Goal: Feedback & Contribution: Contribute content

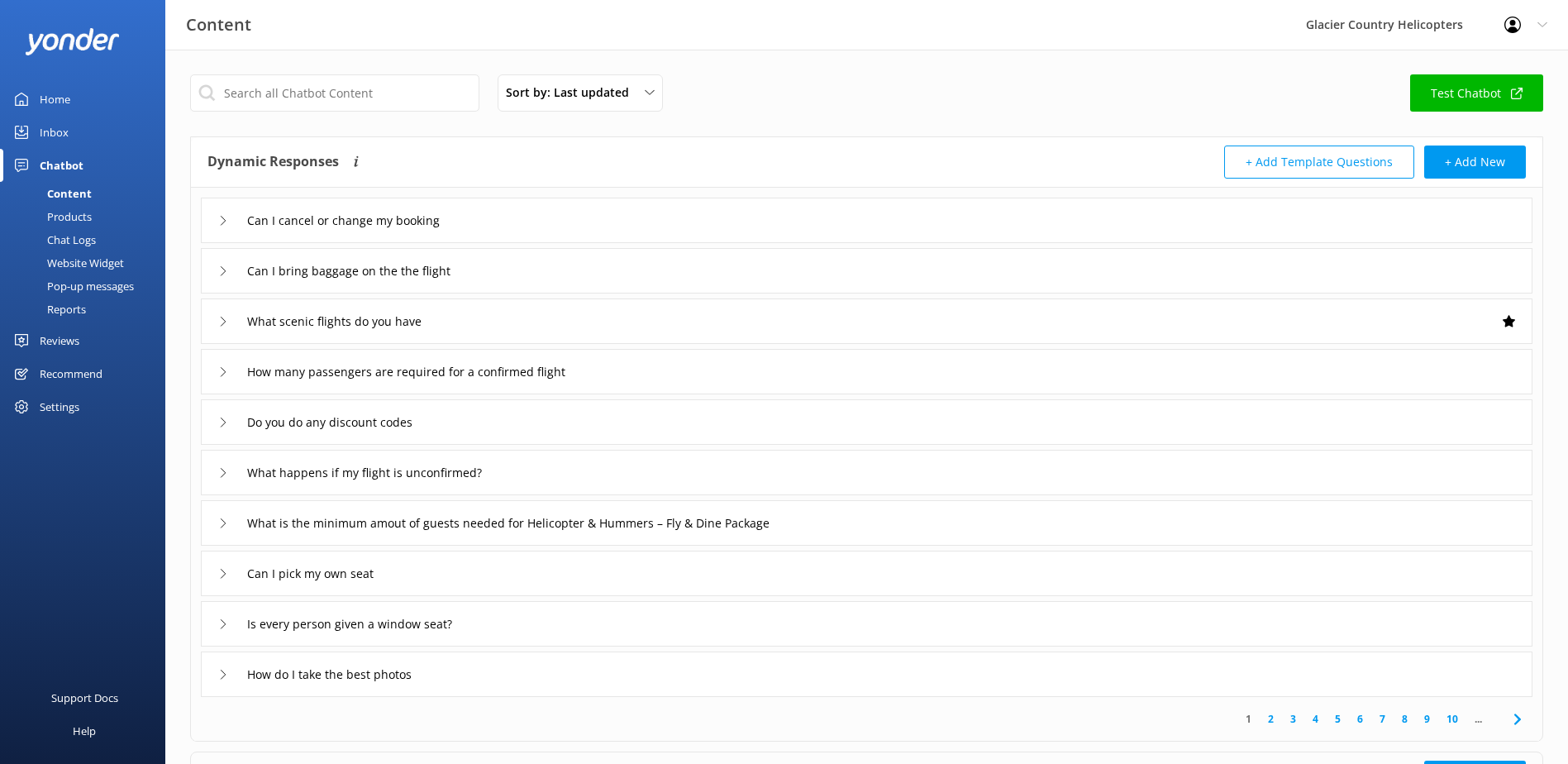
click at [74, 123] on link "Inbox" at bounding box center [83, 132] width 165 height 33
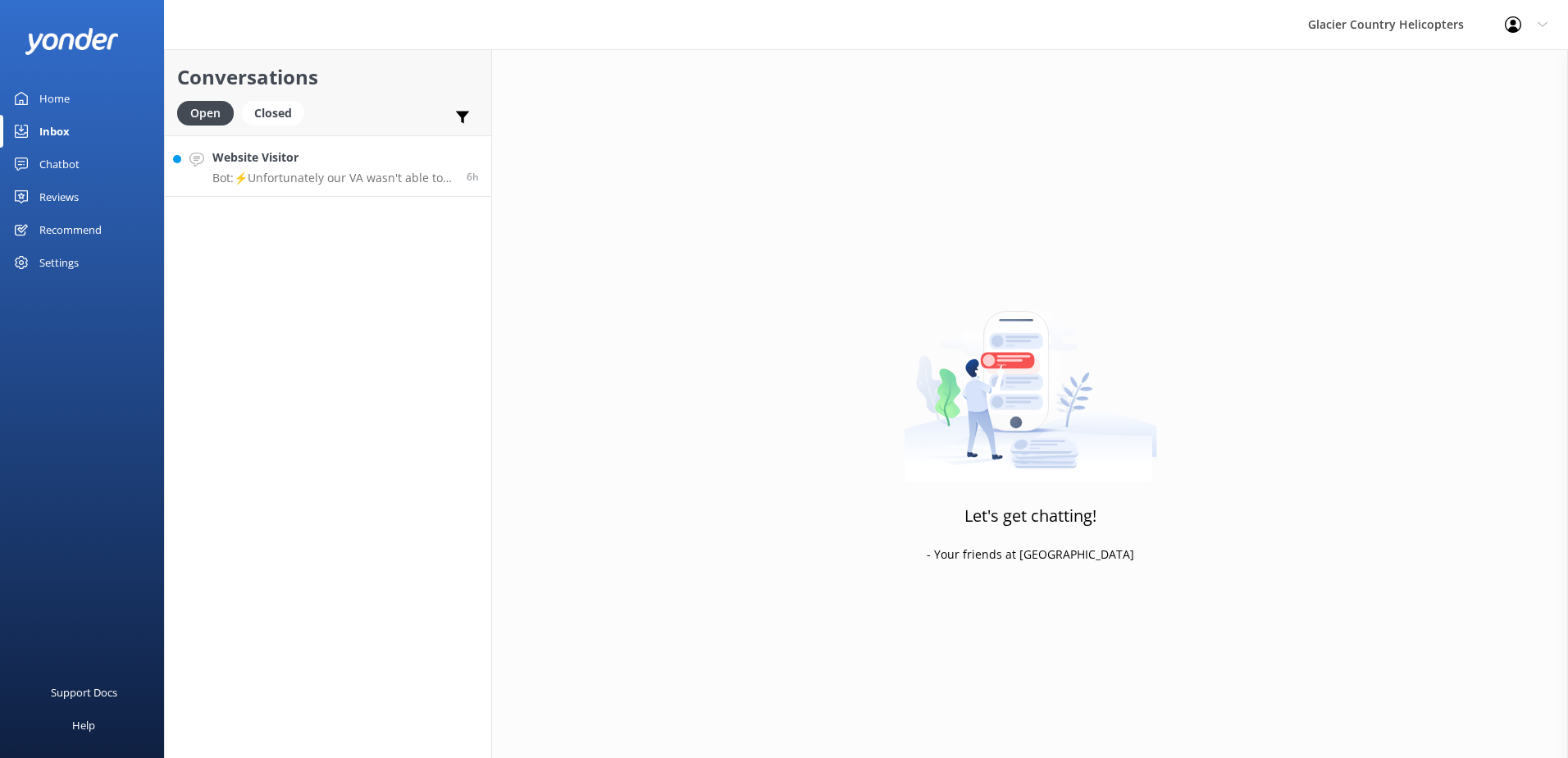
click at [316, 174] on p "Bot: ⚡Unfortunately our VA wasn't able to answer this question, the computer do…" at bounding box center [333, 178] width 242 height 15
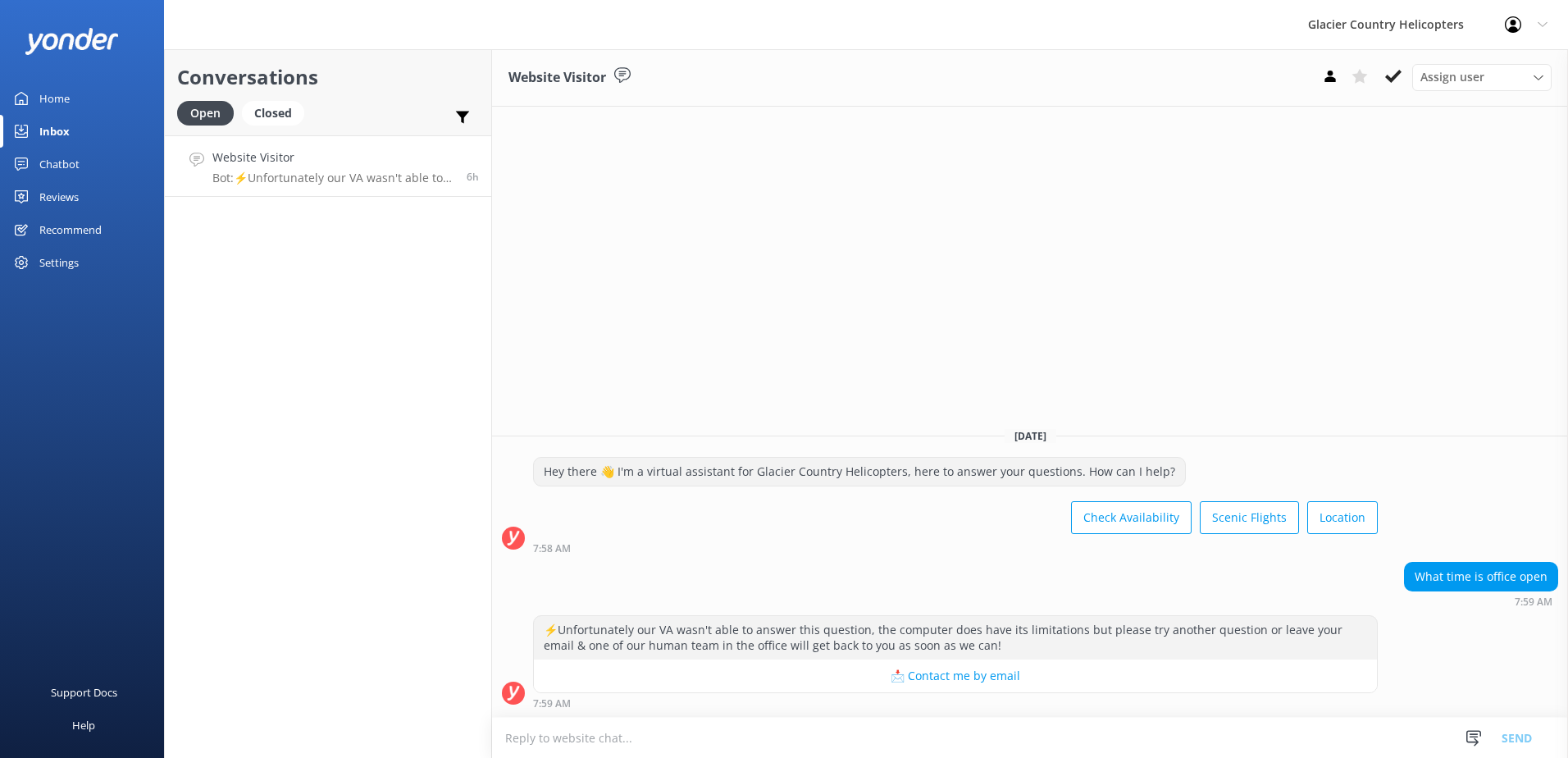
click at [56, 171] on div "Chatbot" at bounding box center [59, 164] width 40 height 33
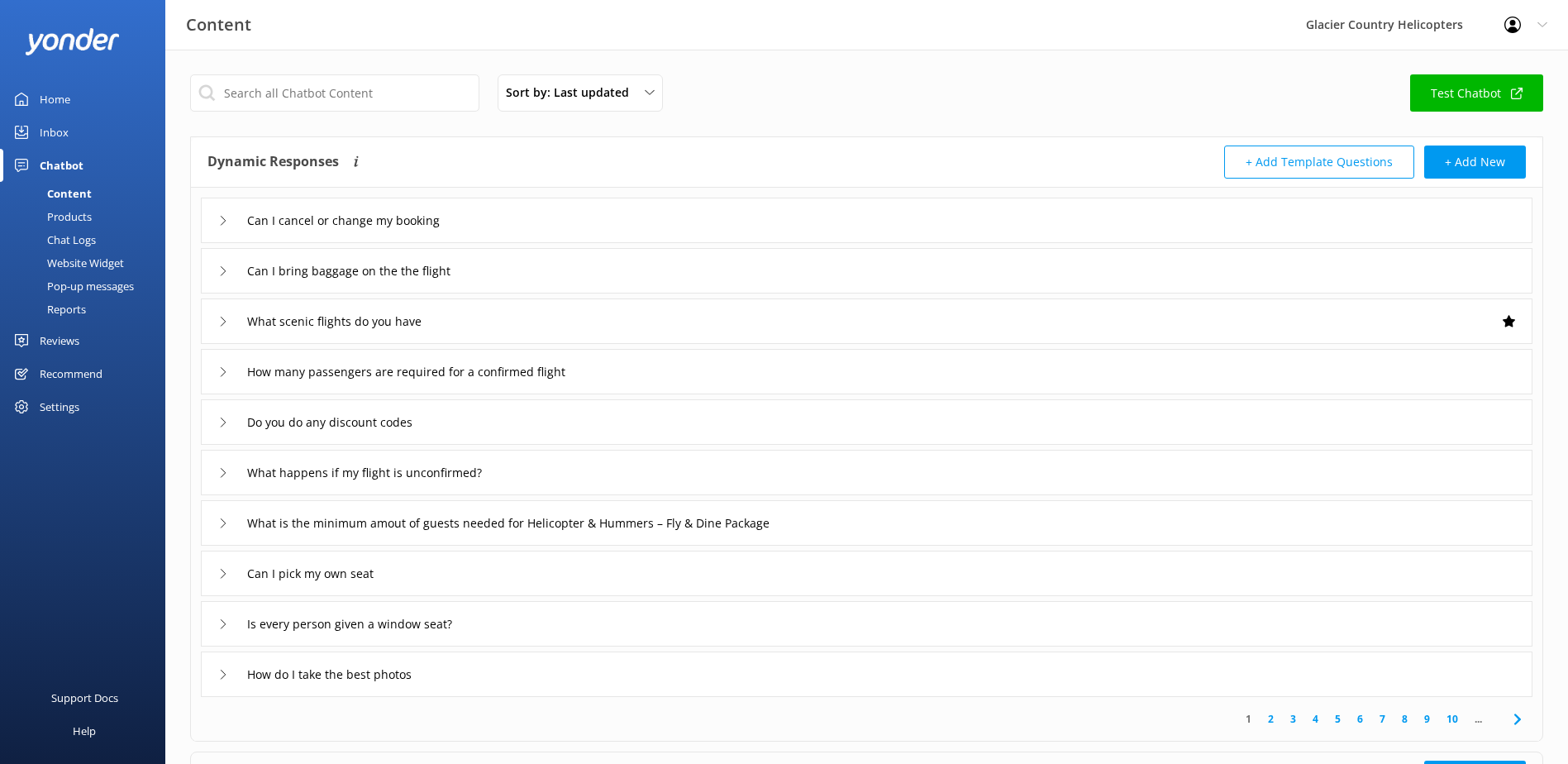
click at [57, 106] on div "Home" at bounding box center [54, 99] width 31 height 33
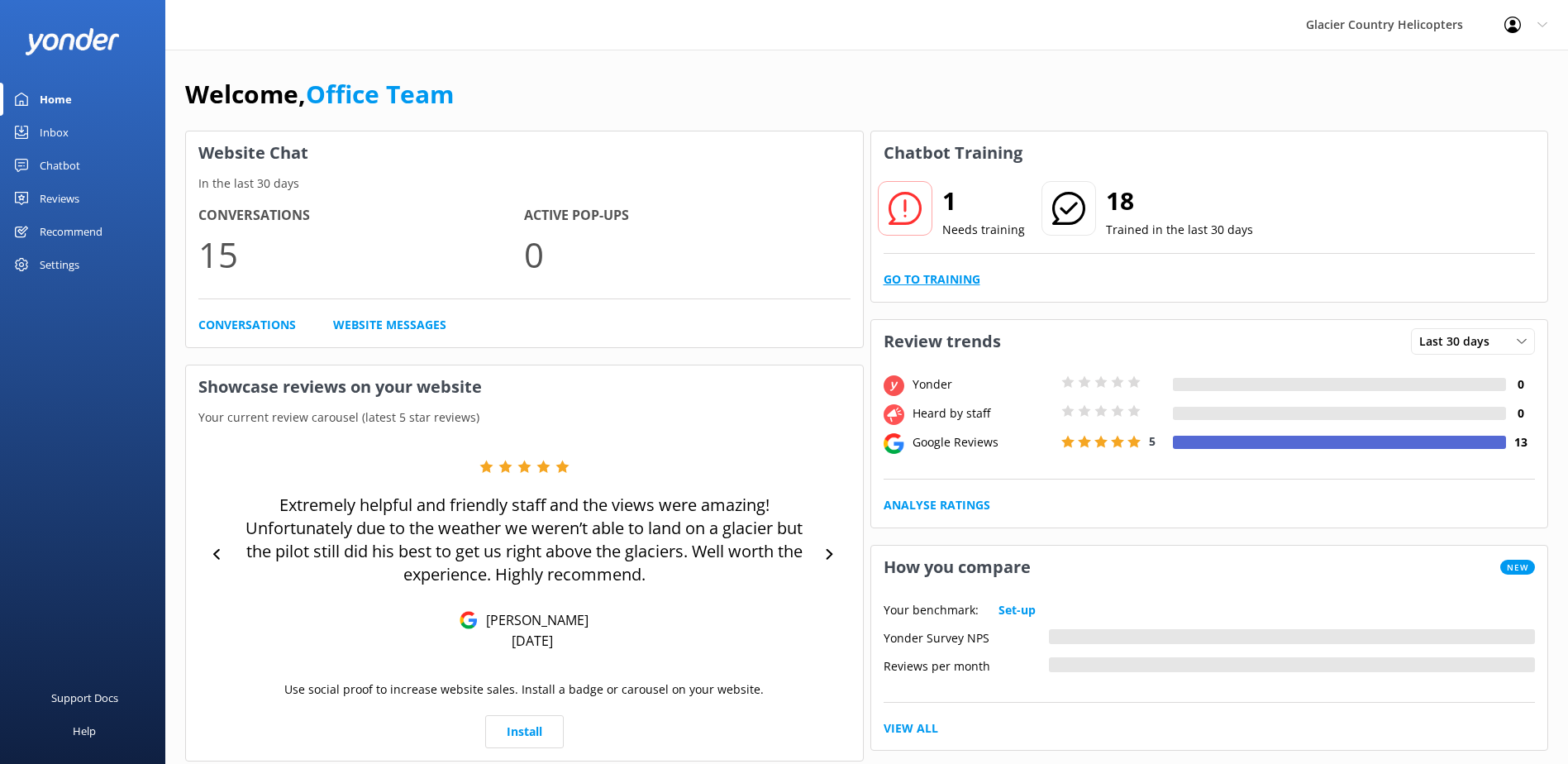
click at [928, 279] on link "Go to Training" at bounding box center [932, 279] width 97 height 18
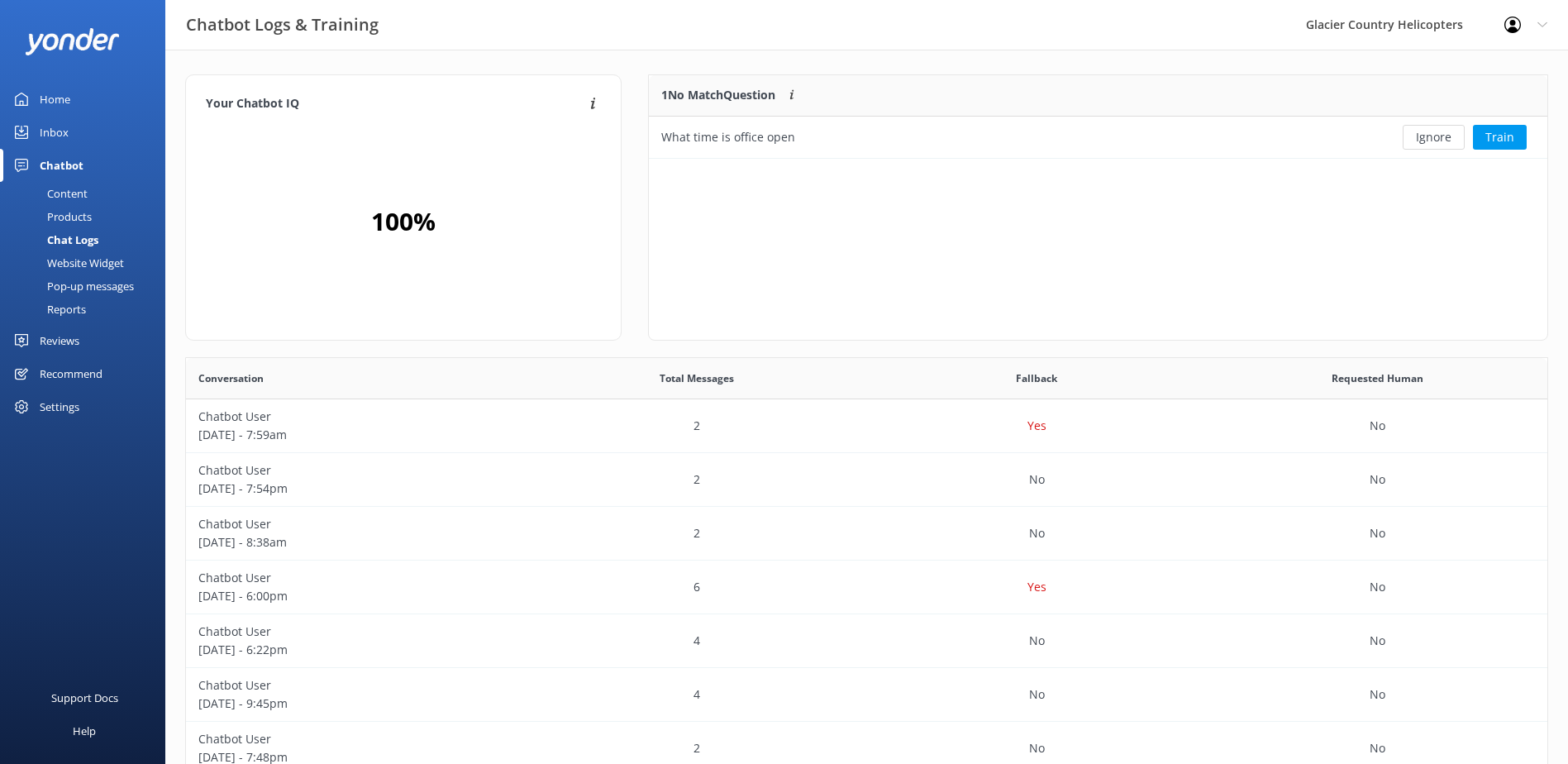
scroll to position [567, 1349]
click at [1499, 133] on button "Train" at bounding box center [1499, 137] width 53 height 25
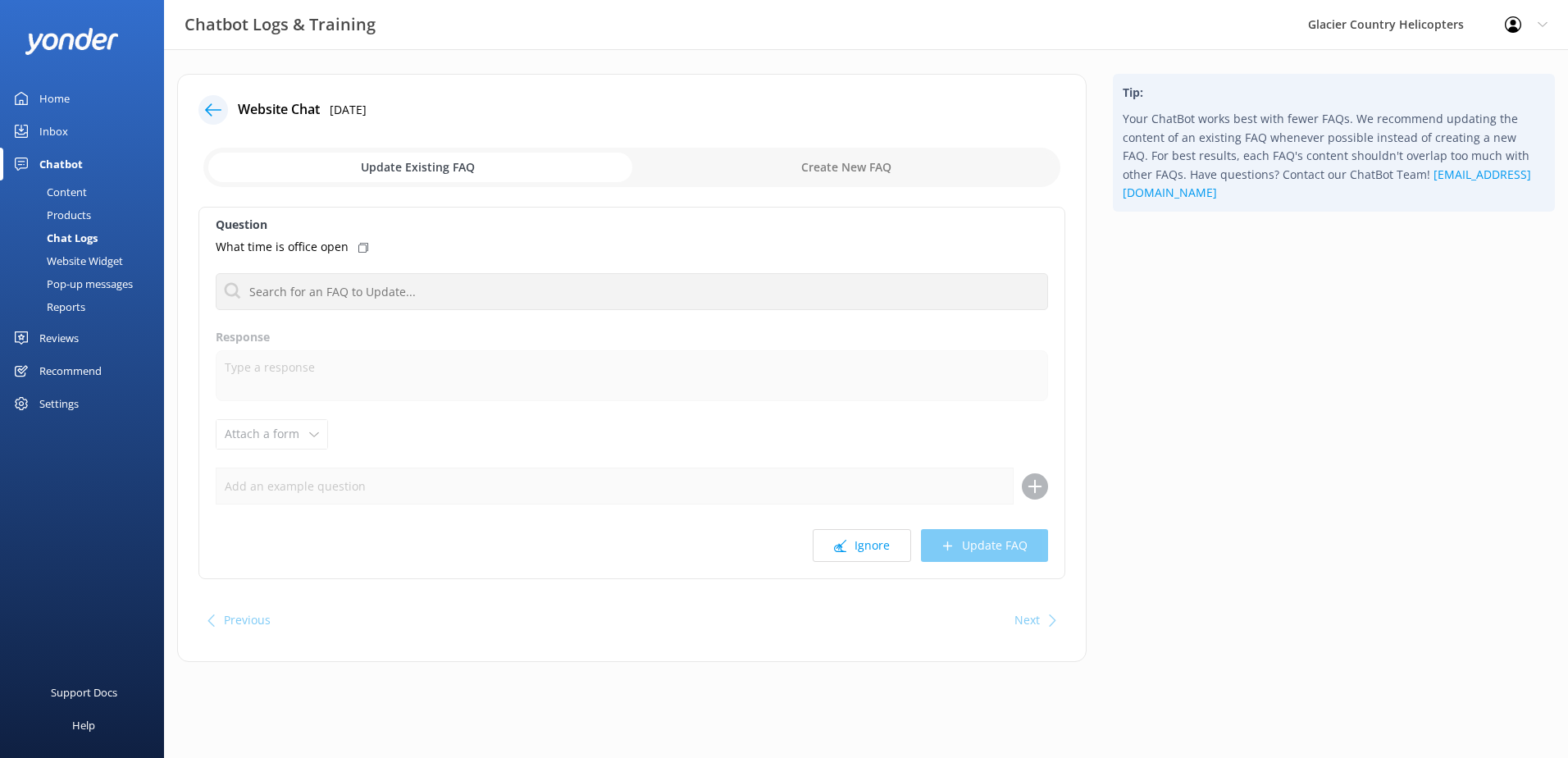
click at [497, 180] on input "checkbox" at bounding box center [632, 167] width 857 height 39
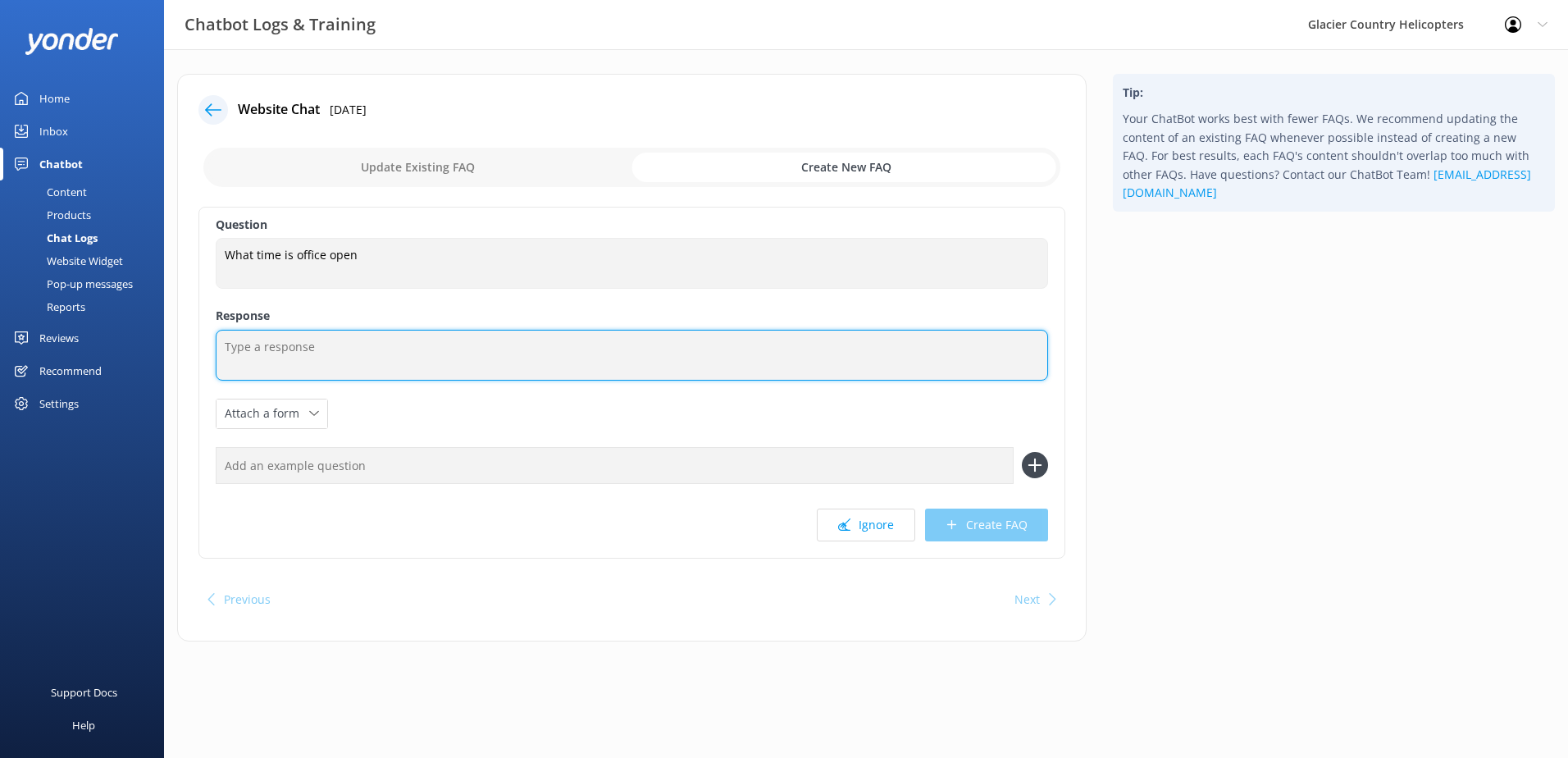
click at [323, 357] on textarea at bounding box center [632, 355] width 833 height 51
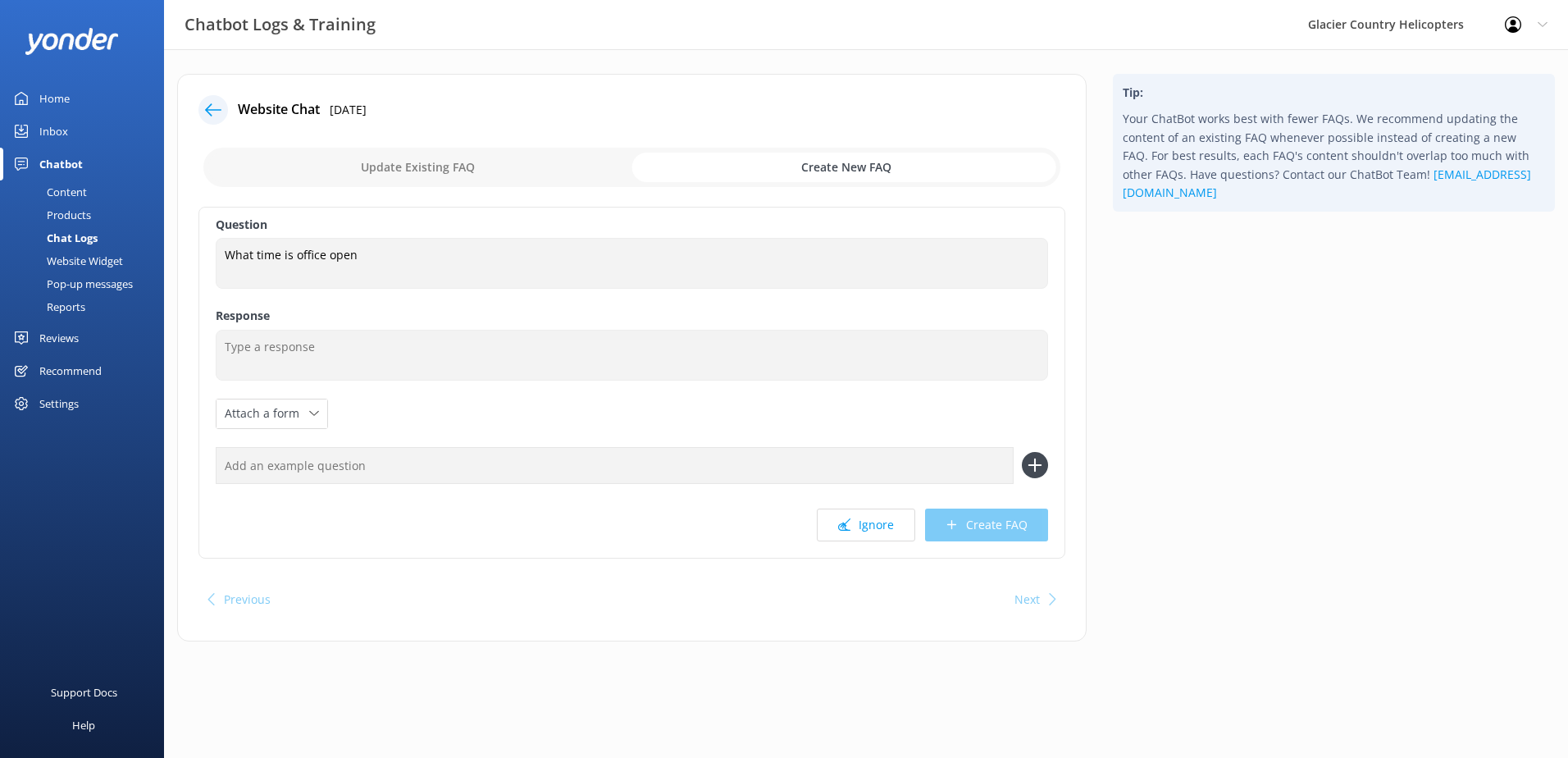
click at [404, 168] on input "checkbox" at bounding box center [632, 167] width 857 height 39
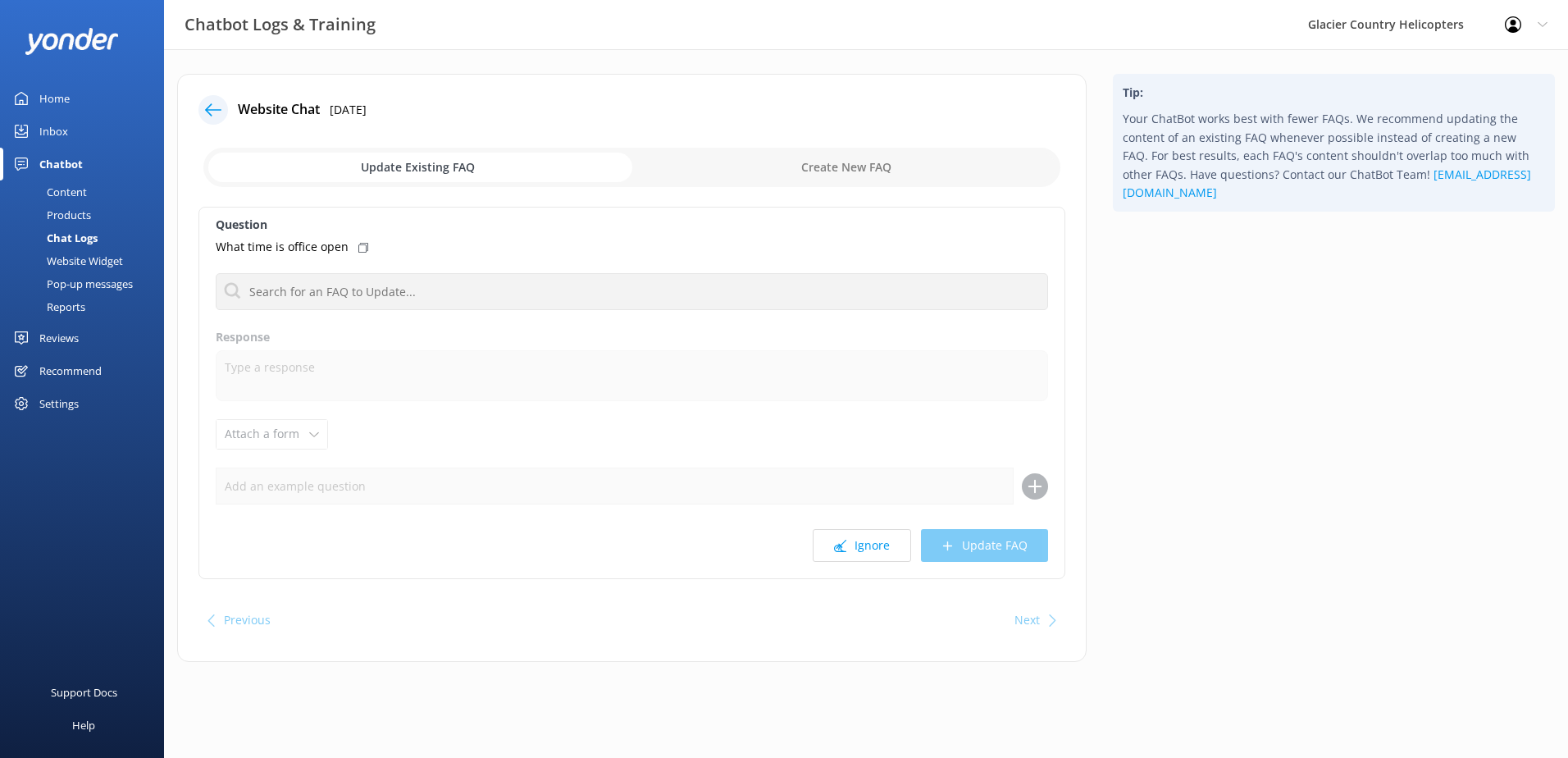
click at [361, 246] on icon at bounding box center [363, 248] width 10 height 10
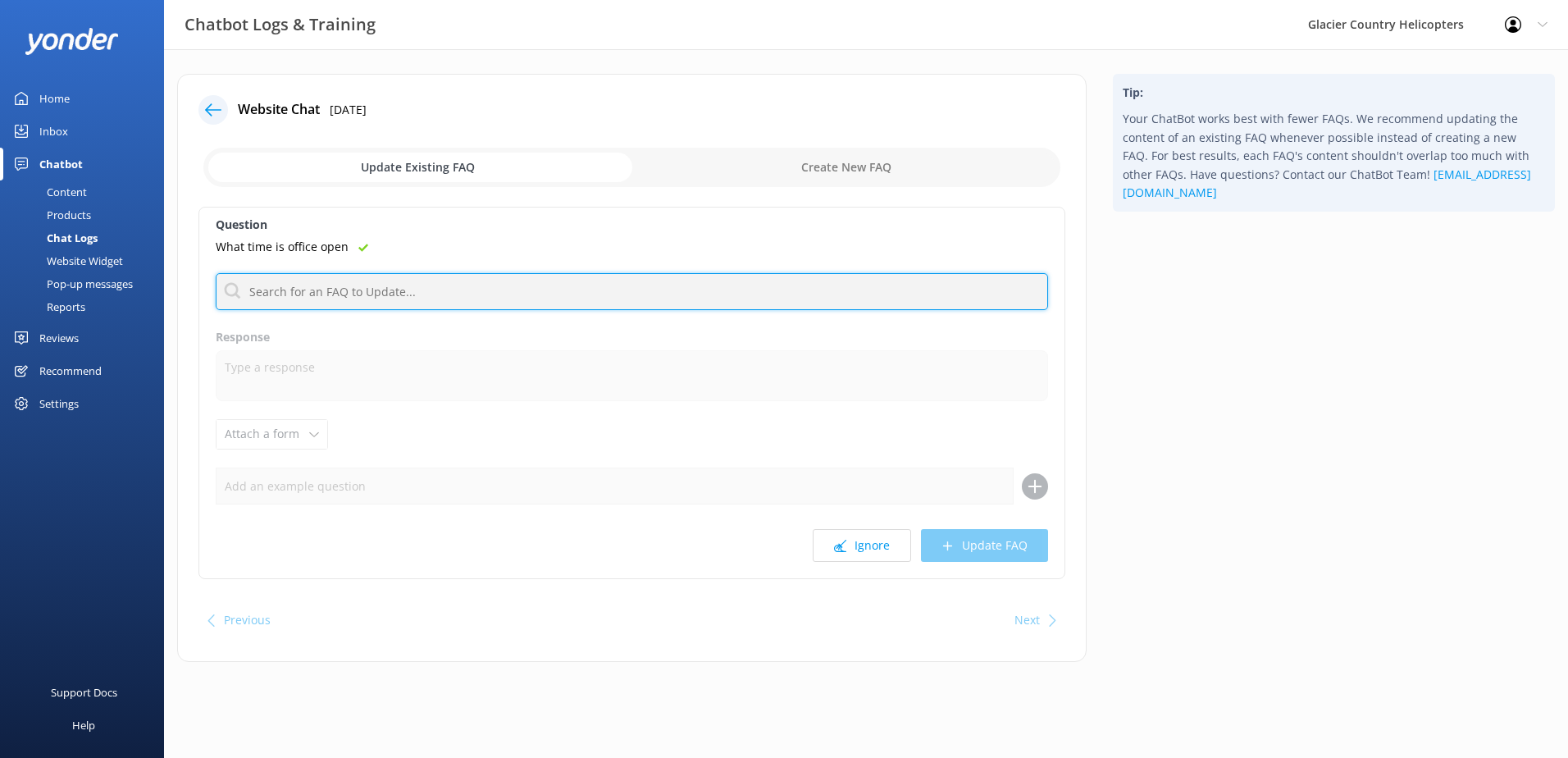
click at [362, 290] on input "text" at bounding box center [632, 291] width 833 height 37
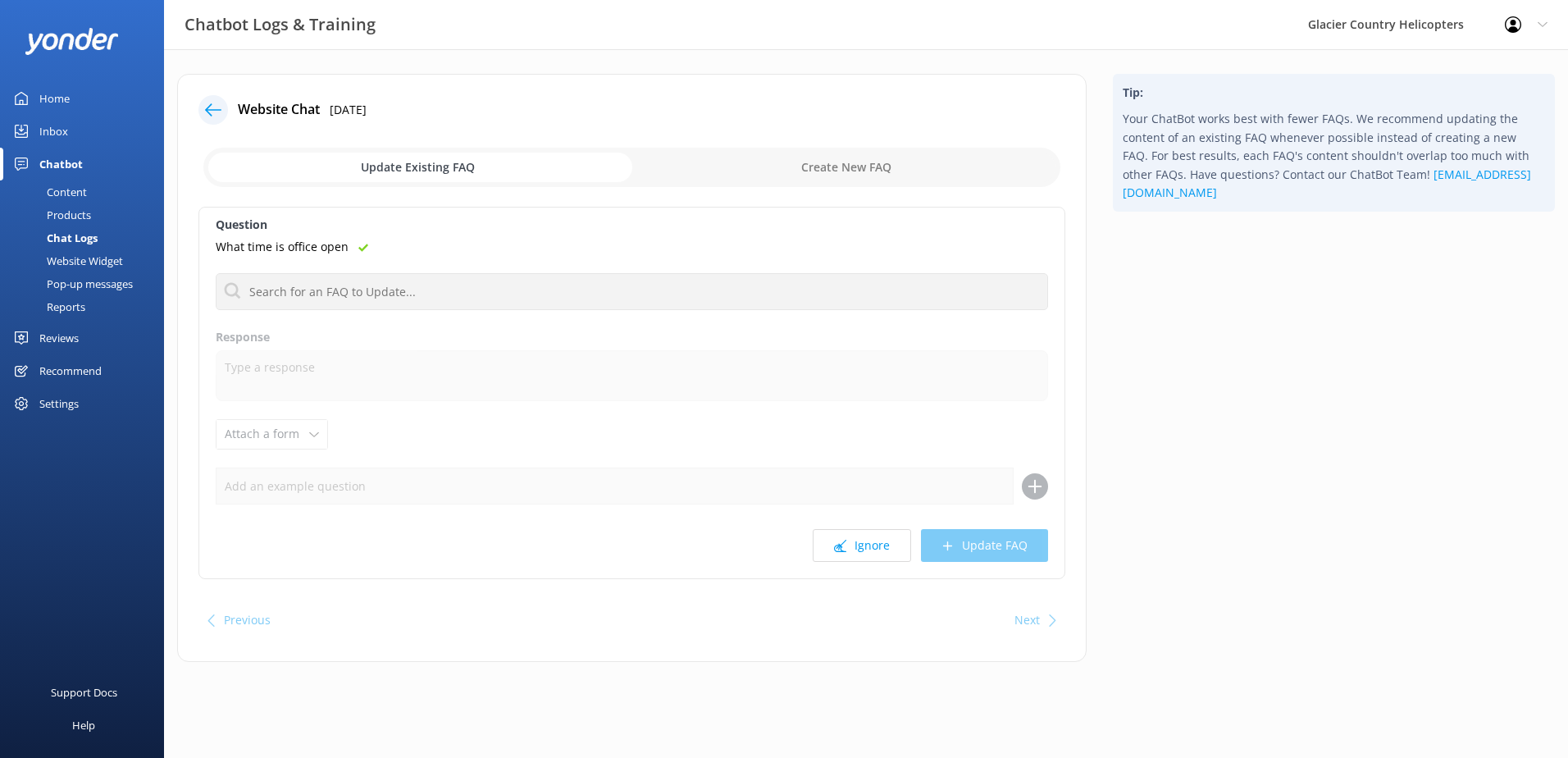
click at [507, 233] on label "Question" at bounding box center [632, 225] width 833 height 18
click at [498, 167] on input "checkbox" at bounding box center [632, 167] width 857 height 39
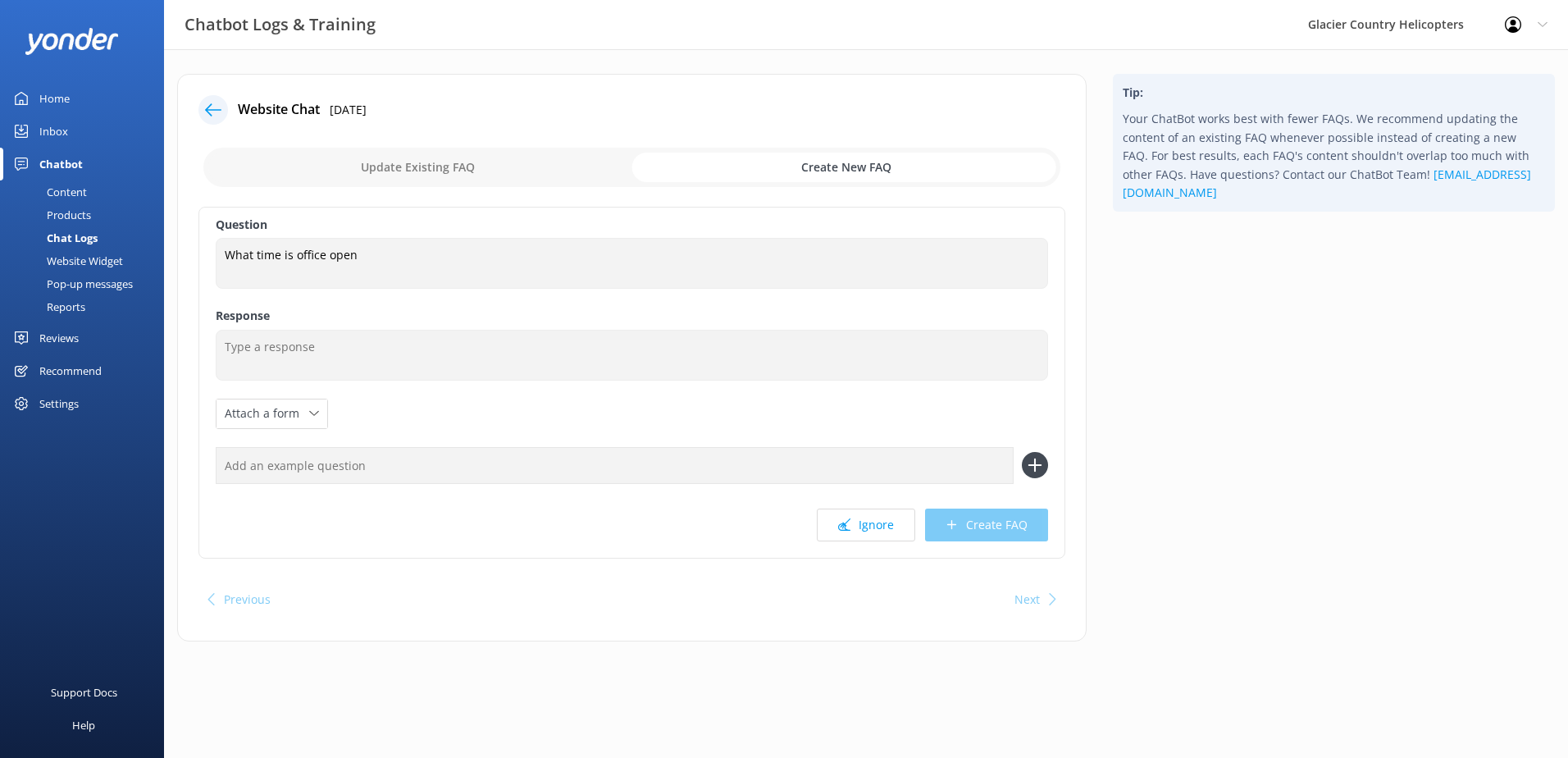
click at [423, 177] on input "checkbox" at bounding box center [632, 167] width 857 height 39
checkbox input "false"
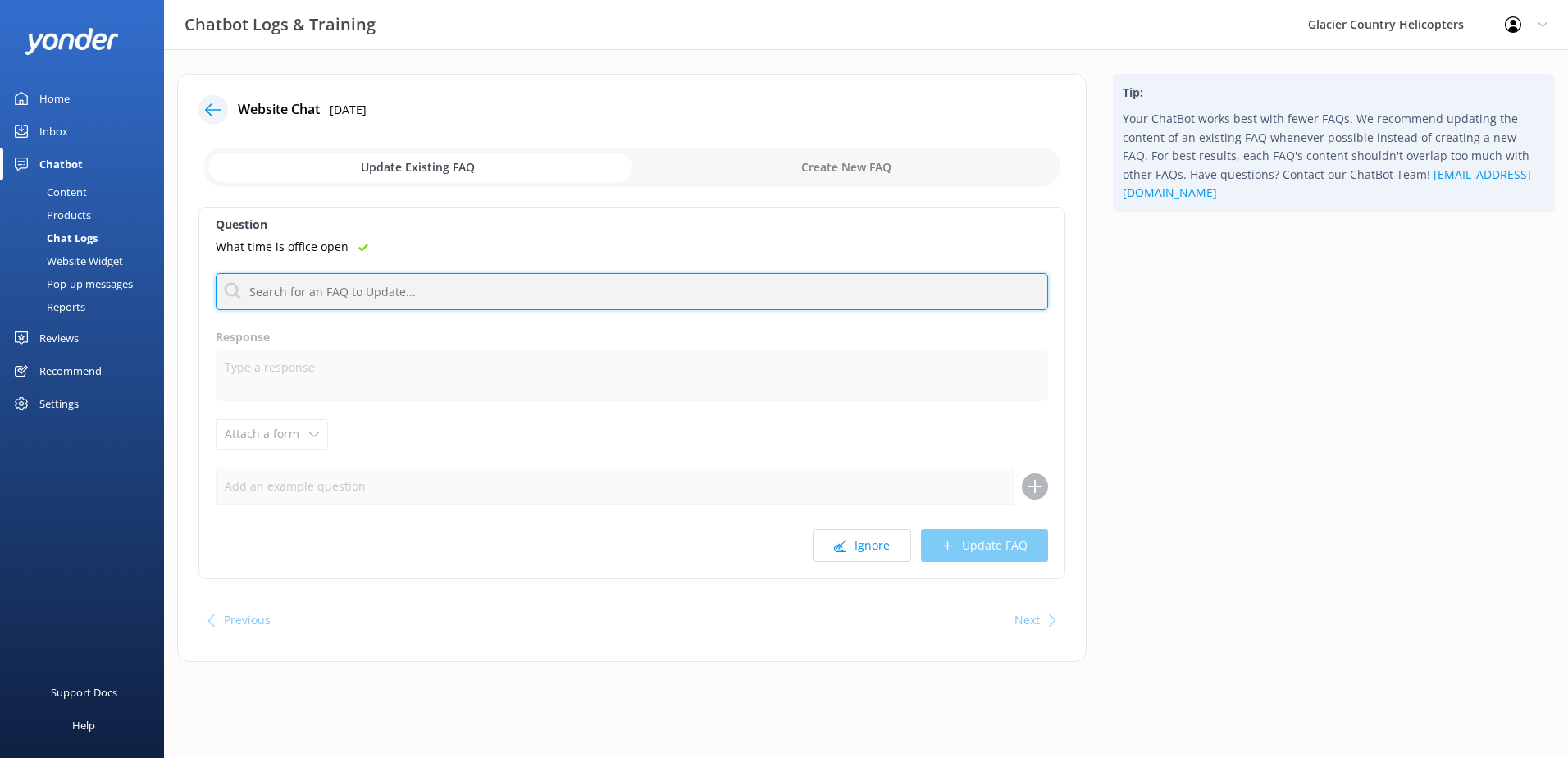
click at [330, 293] on input "text" at bounding box center [632, 291] width 833 height 37
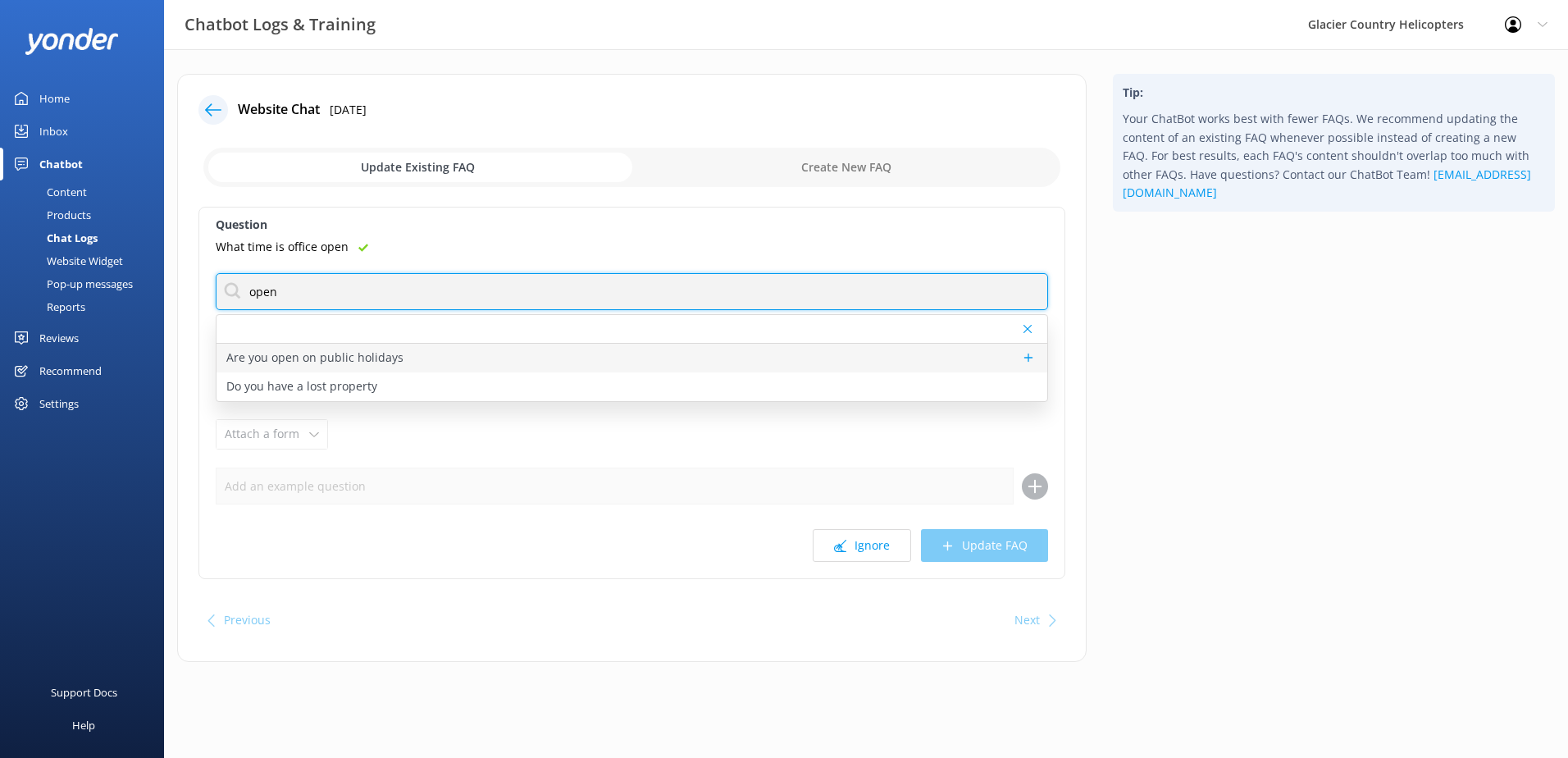
type input "open"
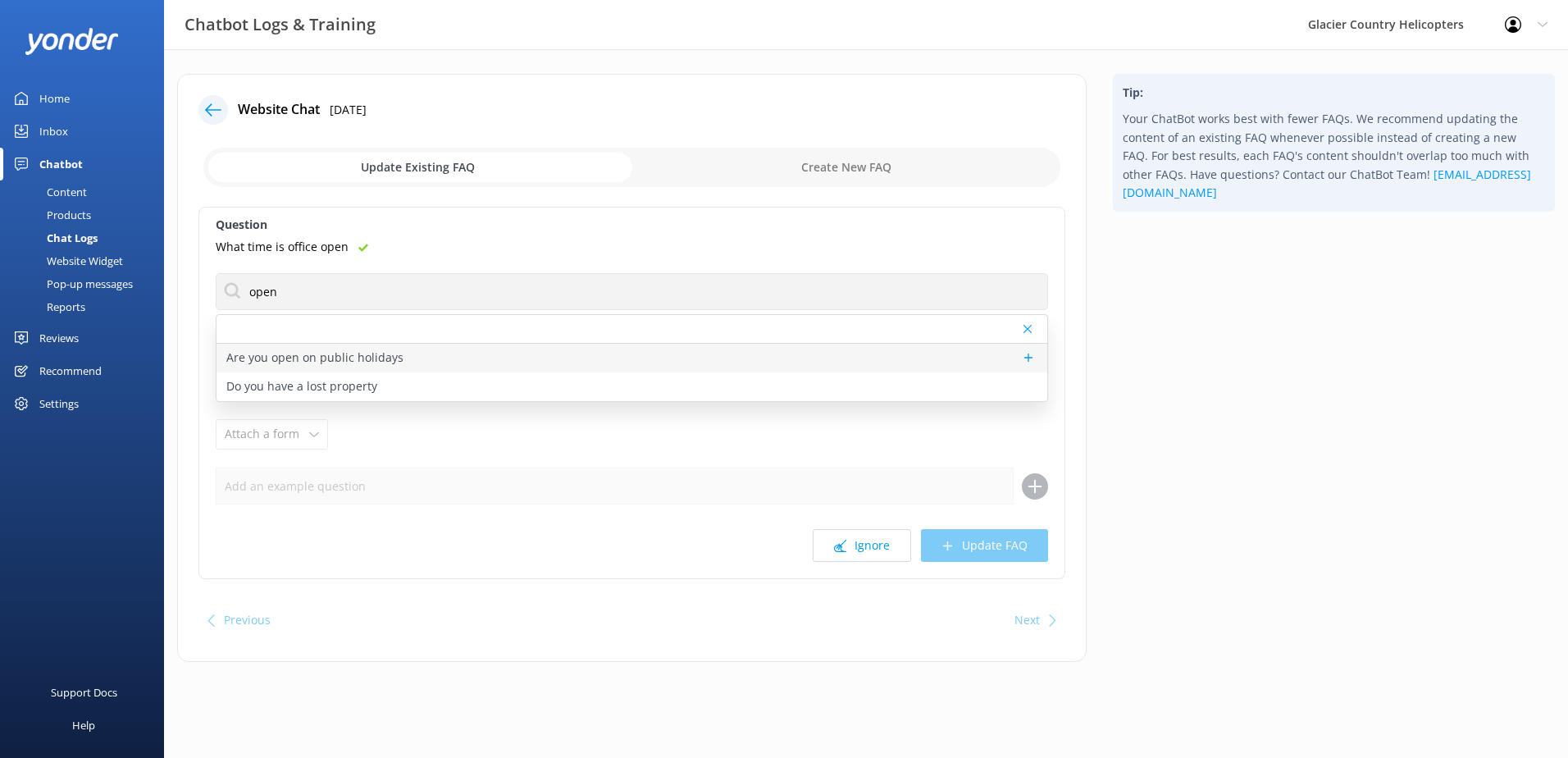
click at [379, 359] on p "Are you open on public holidays" at bounding box center [315, 357] width 177 height 18
type textarea "We fly all year around, weather permitting. Please book in advance if you are w…"
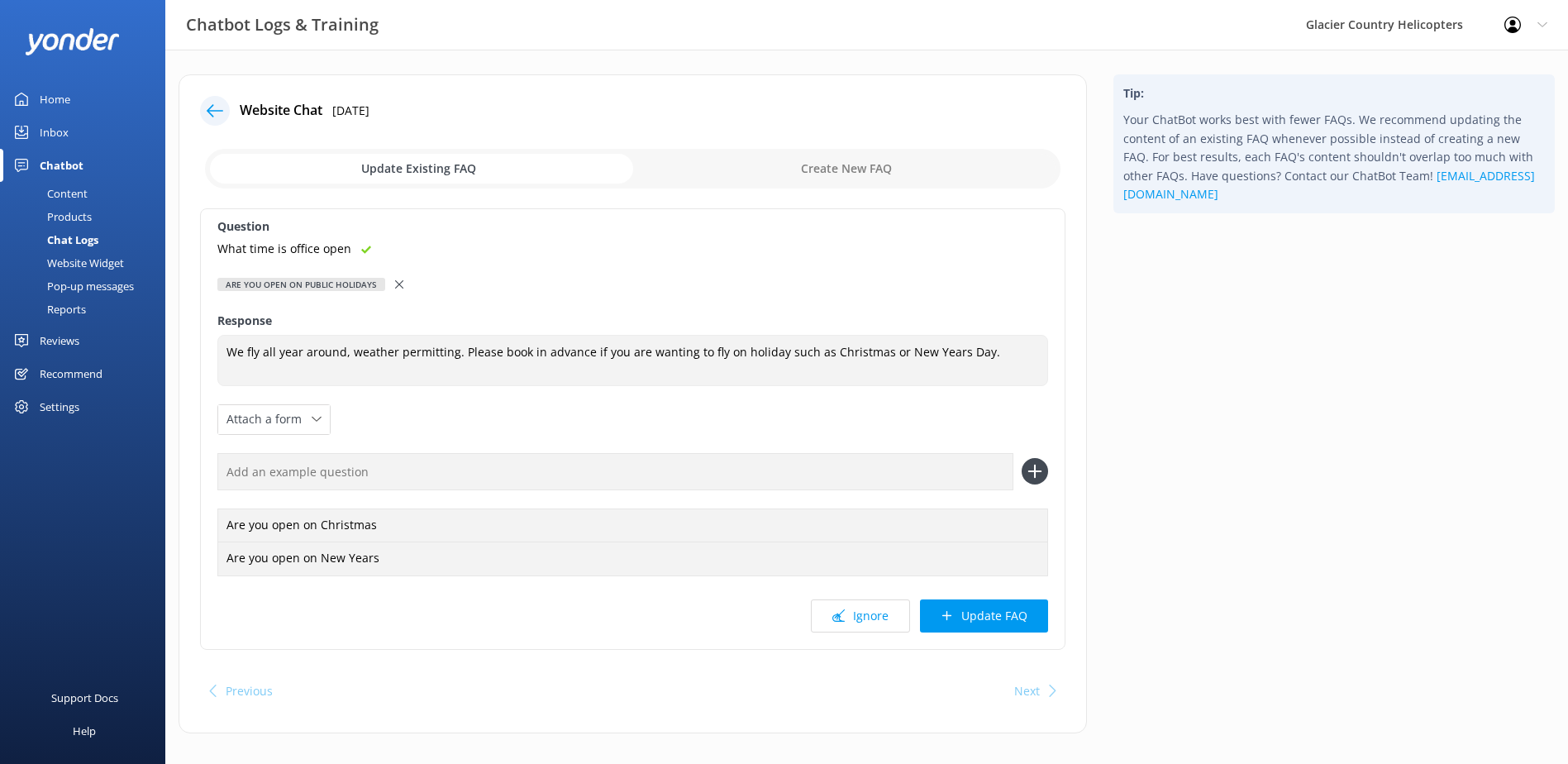
click at [395, 286] on icon at bounding box center [400, 284] width 8 height 8
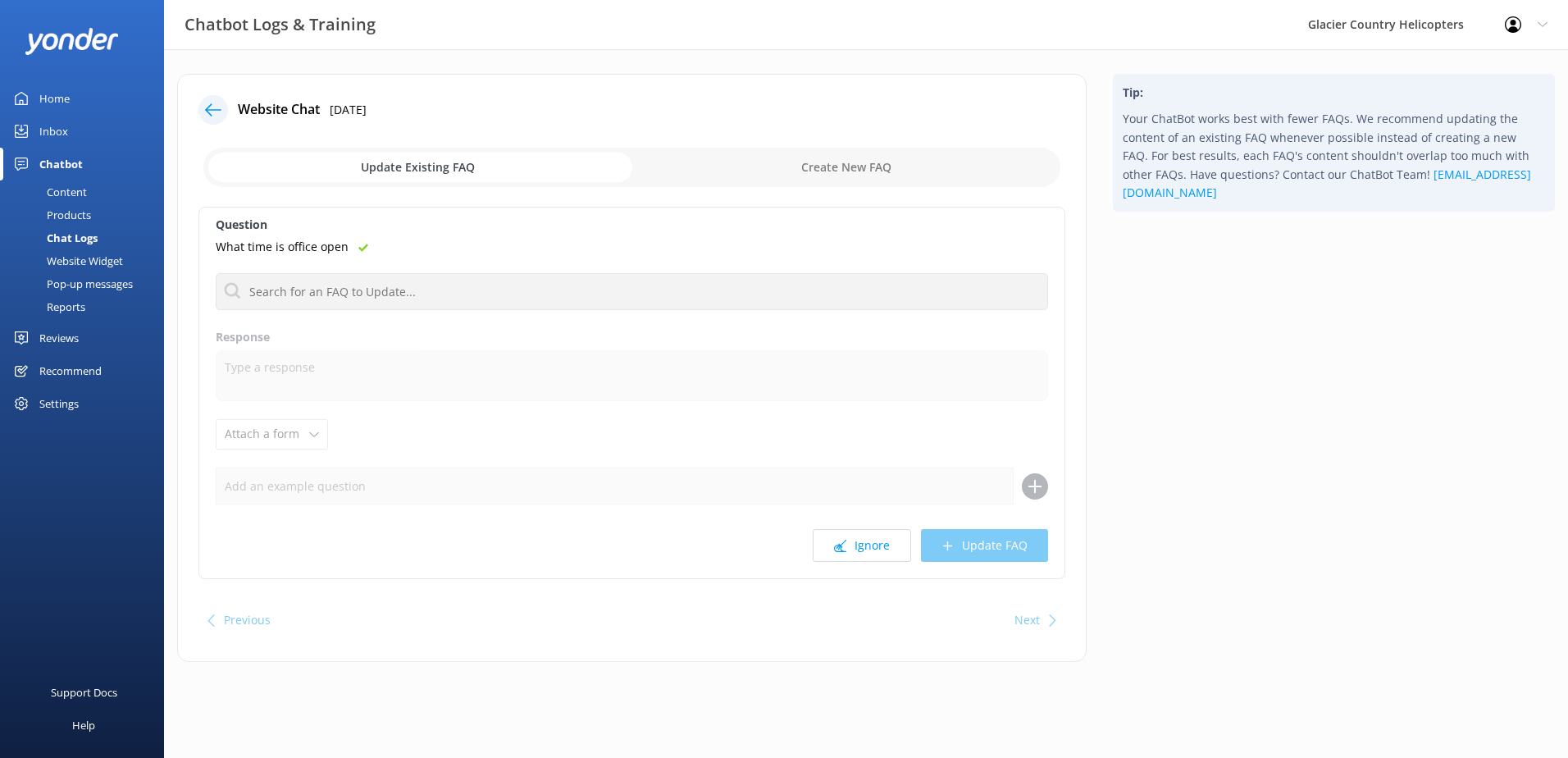
click at [852, 173] on input "checkbox" at bounding box center [632, 167] width 857 height 39
checkbox input "true"
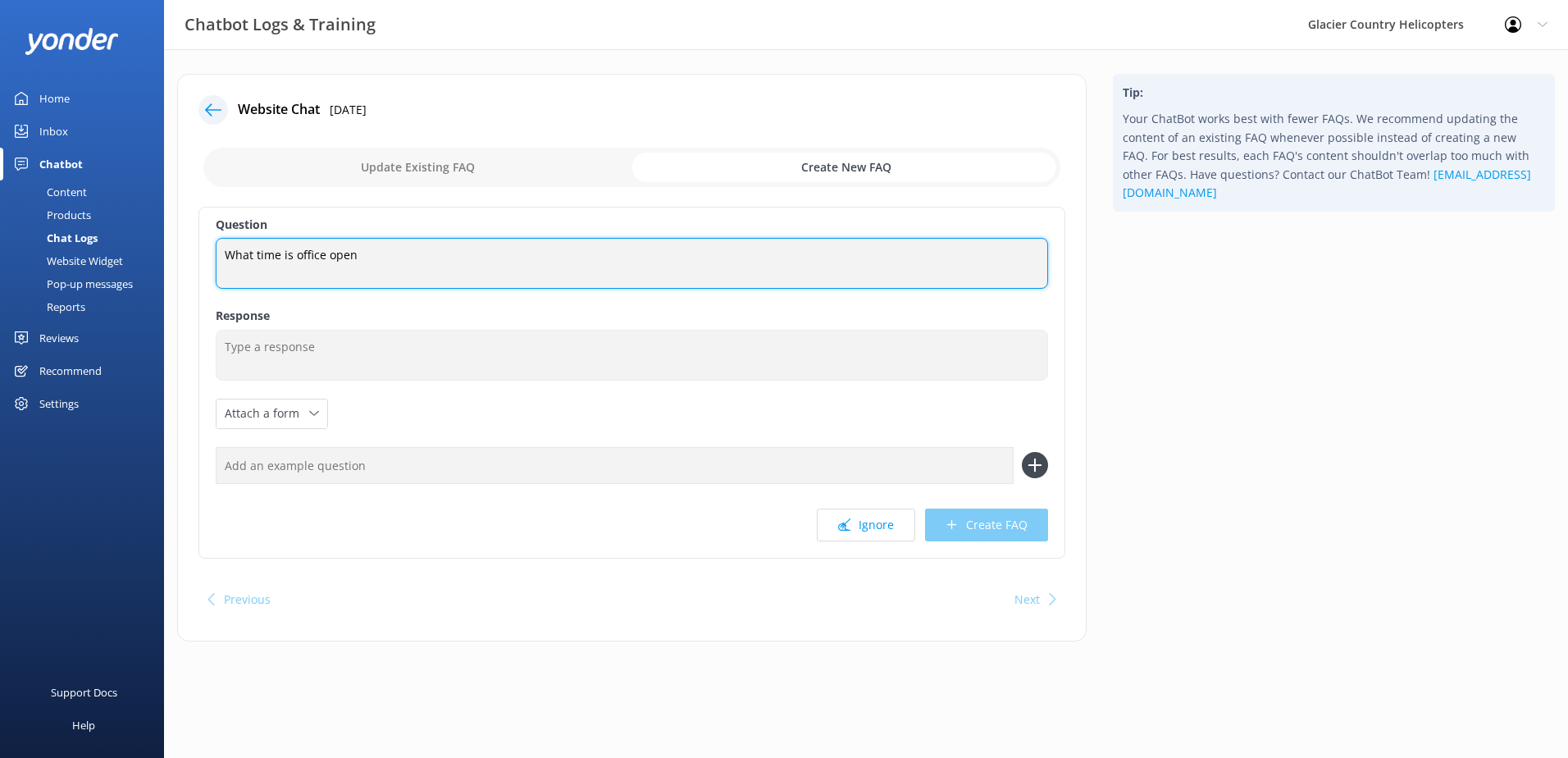
click at [381, 256] on textarea "What time is office open" at bounding box center [632, 263] width 833 height 51
type textarea "What time is your office open?"
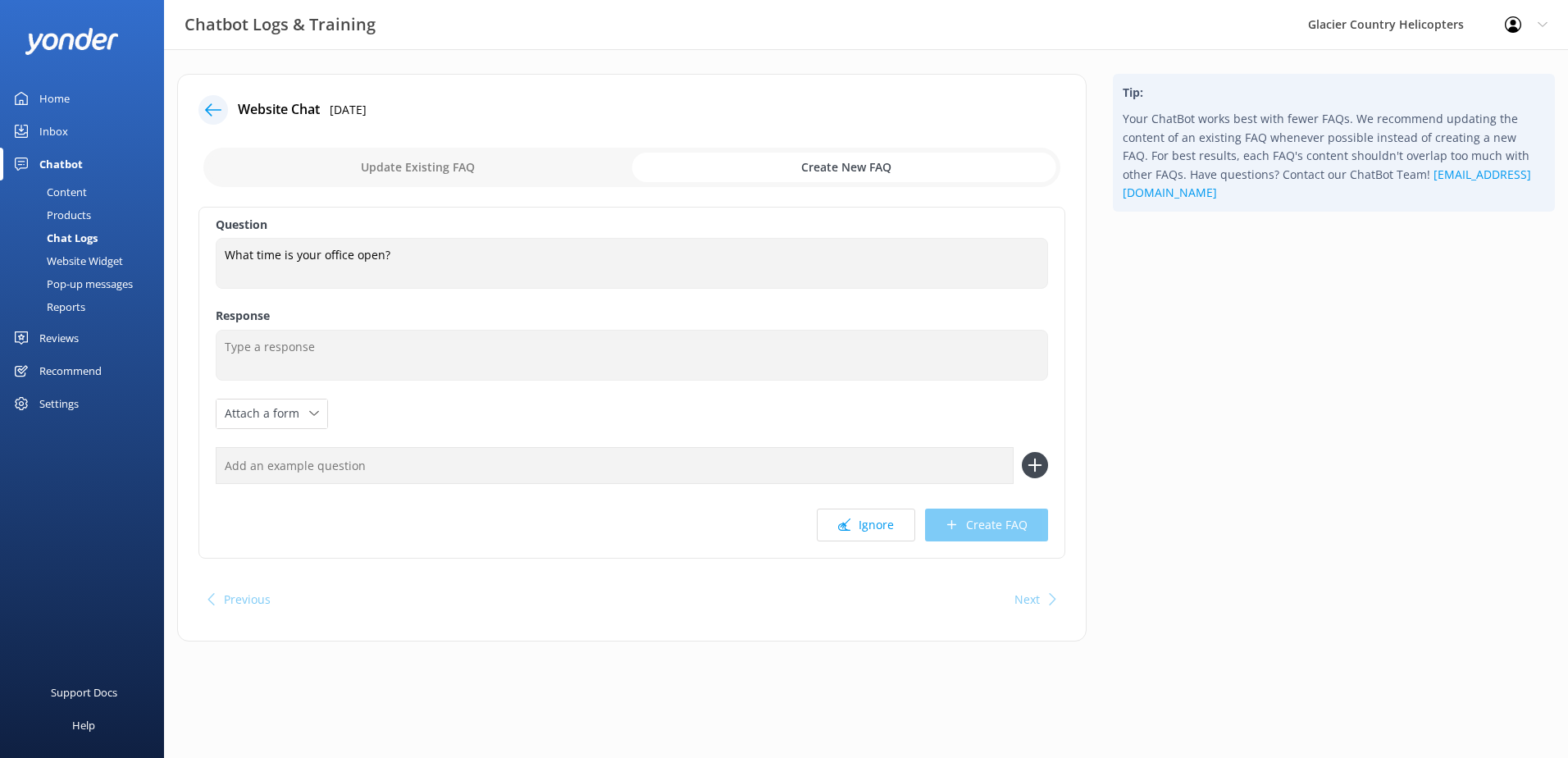
click at [337, 471] on input "text" at bounding box center [614, 465] width 798 height 37
type input "What time do you open?"
click at [1048, 464] on icon at bounding box center [1035, 465] width 27 height 27
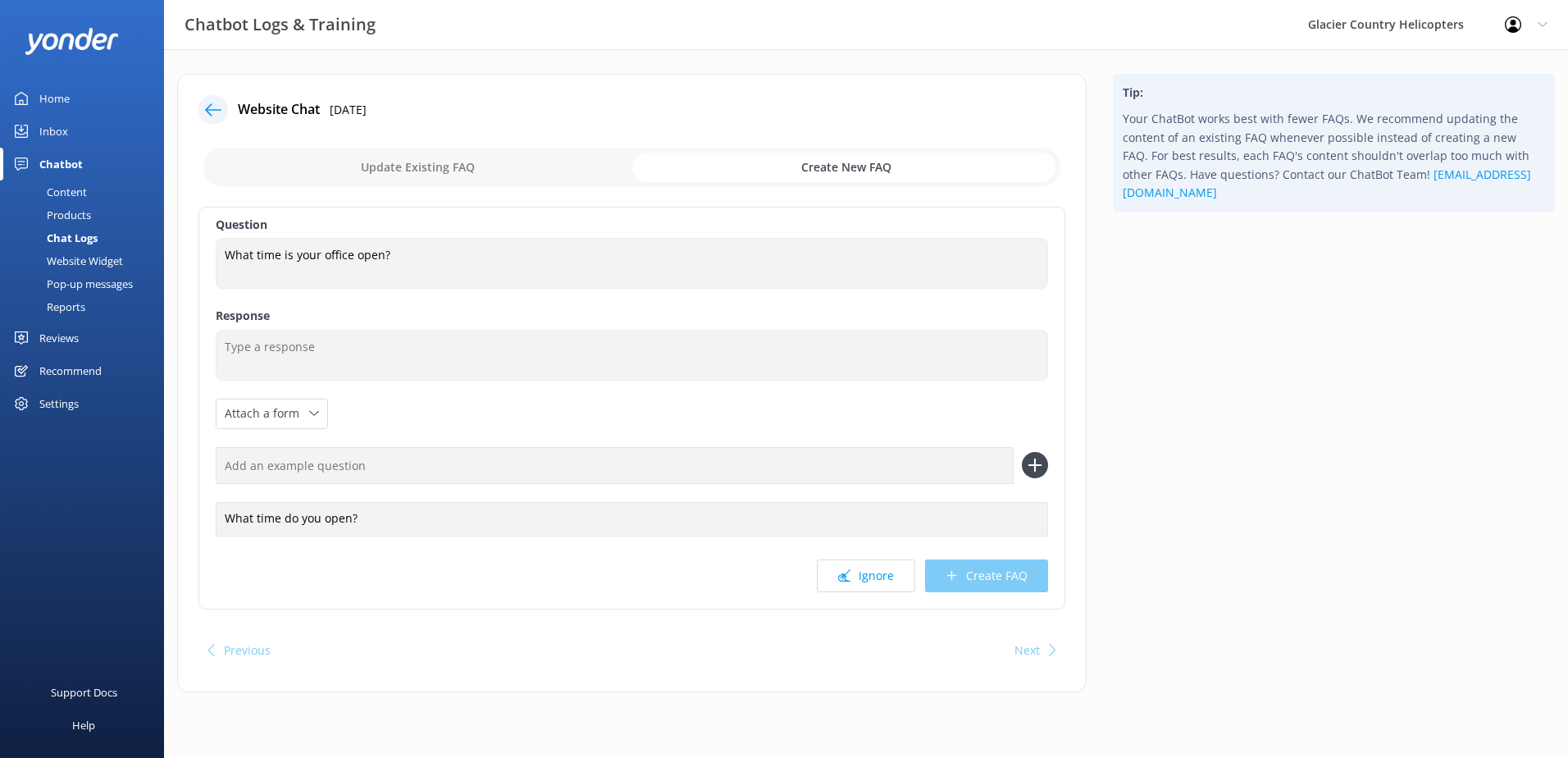
click at [430, 469] on input "text" at bounding box center [614, 465] width 798 height 37
type input "When do you close?"
click at [1032, 459] on icon at bounding box center [1035, 465] width 27 height 27
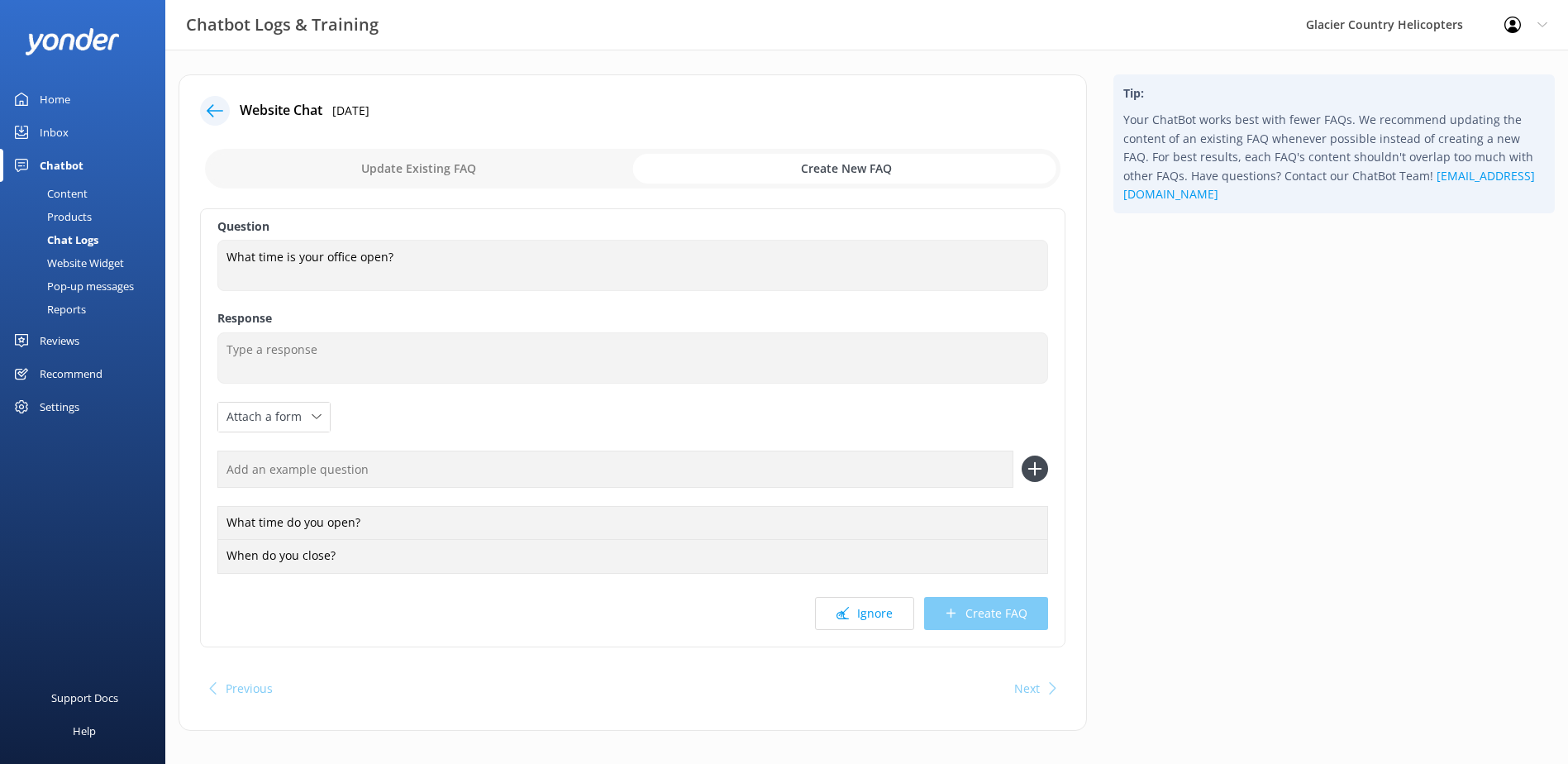
click at [366, 482] on input "text" at bounding box center [615, 469] width 796 height 38
type input "What are your opening hours?"
click at [1032, 467] on icon at bounding box center [1035, 469] width 27 height 27
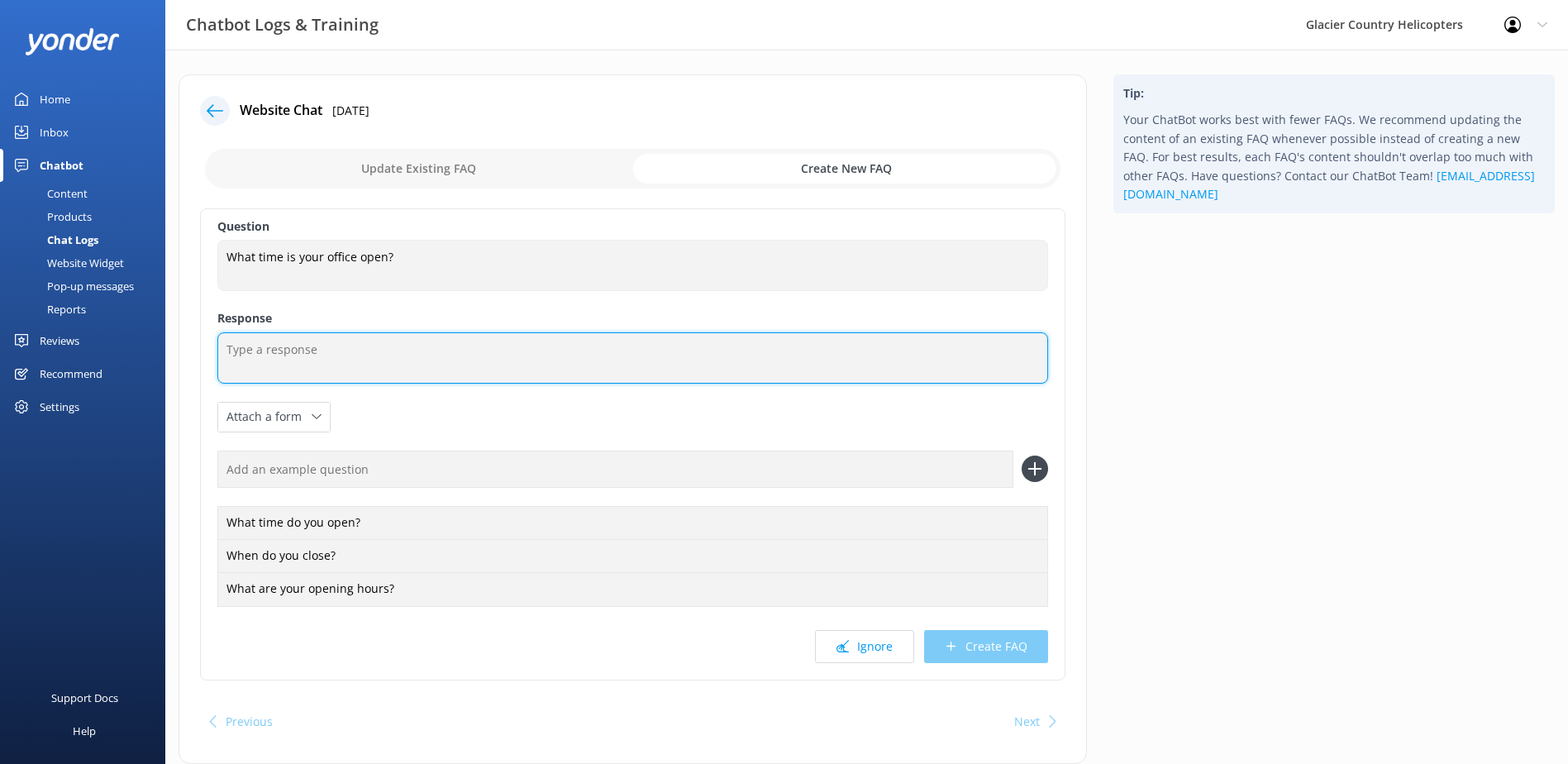
click at [333, 354] on textarea at bounding box center [633, 358] width 831 height 51
drag, startPoint x: 588, startPoint y: 339, endPoint x: 432, endPoint y: 346, distance: 156.2
click at [432, 346] on textarea "Our shop hours vary a lot seasonally. On a non flying day" at bounding box center [633, 358] width 831 height 51
click at [718, 346] on textarea "Our shop hours vary a lot seasonally. Generally, we open between 9am and 4:30pm" at bounding box center [633, 358] width 831 height 51
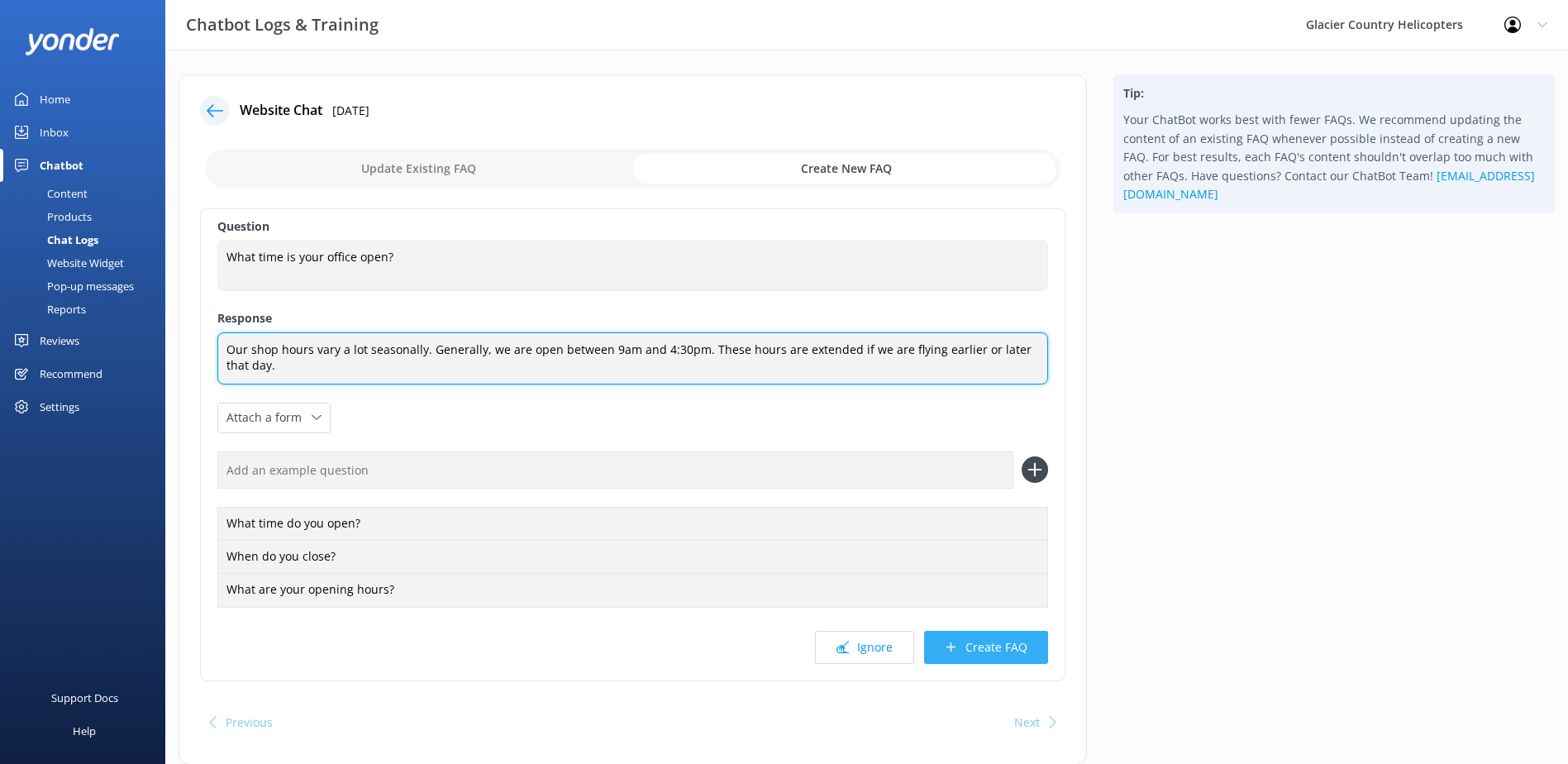
type textarea "Our shop hours vary a lot seasonally. Generally, we are open between 9am and 4:…"
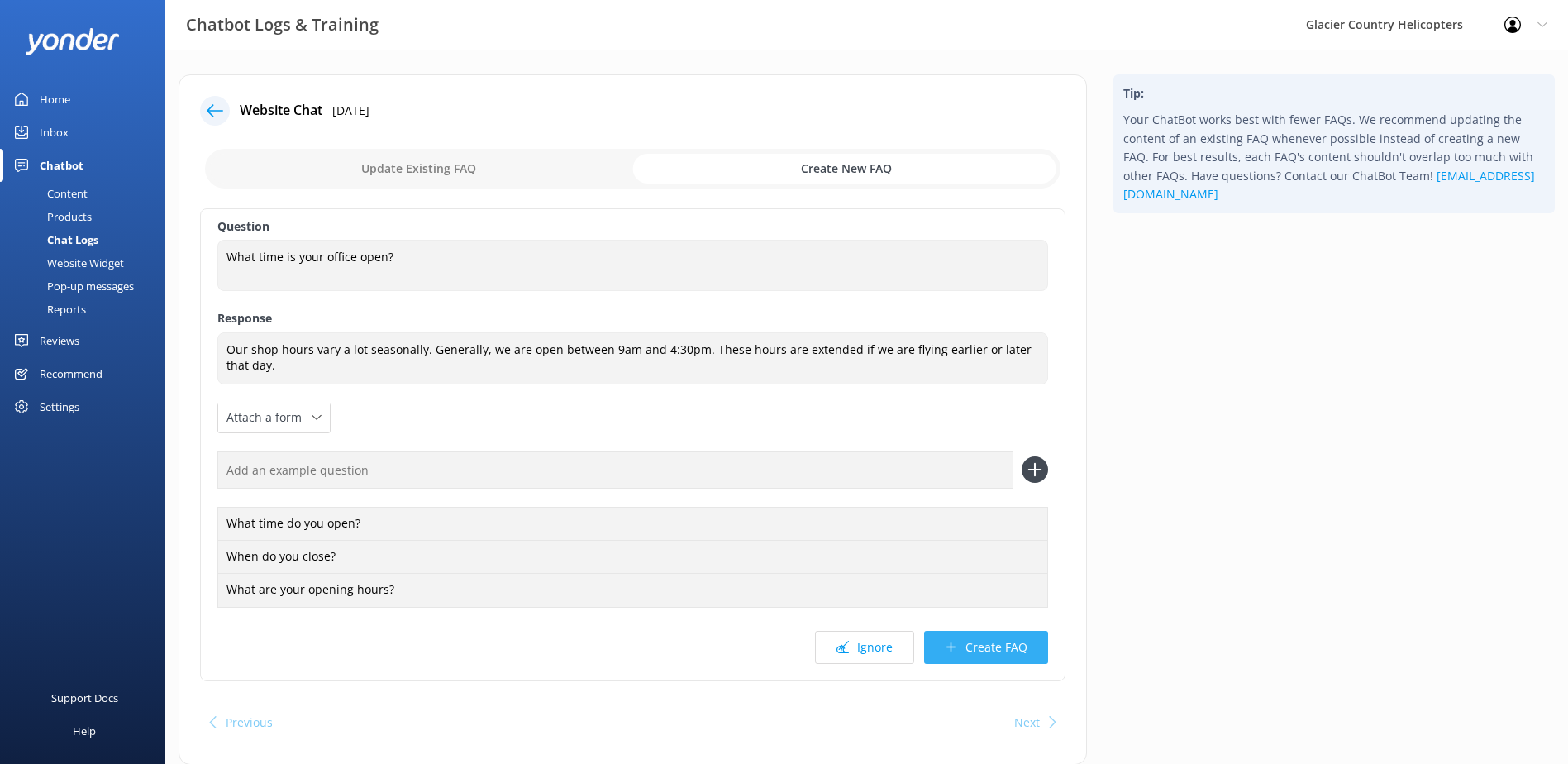
click at [1018, 643] on button "Create FAQ" at bounding box center [986, 648] width 124 height 33
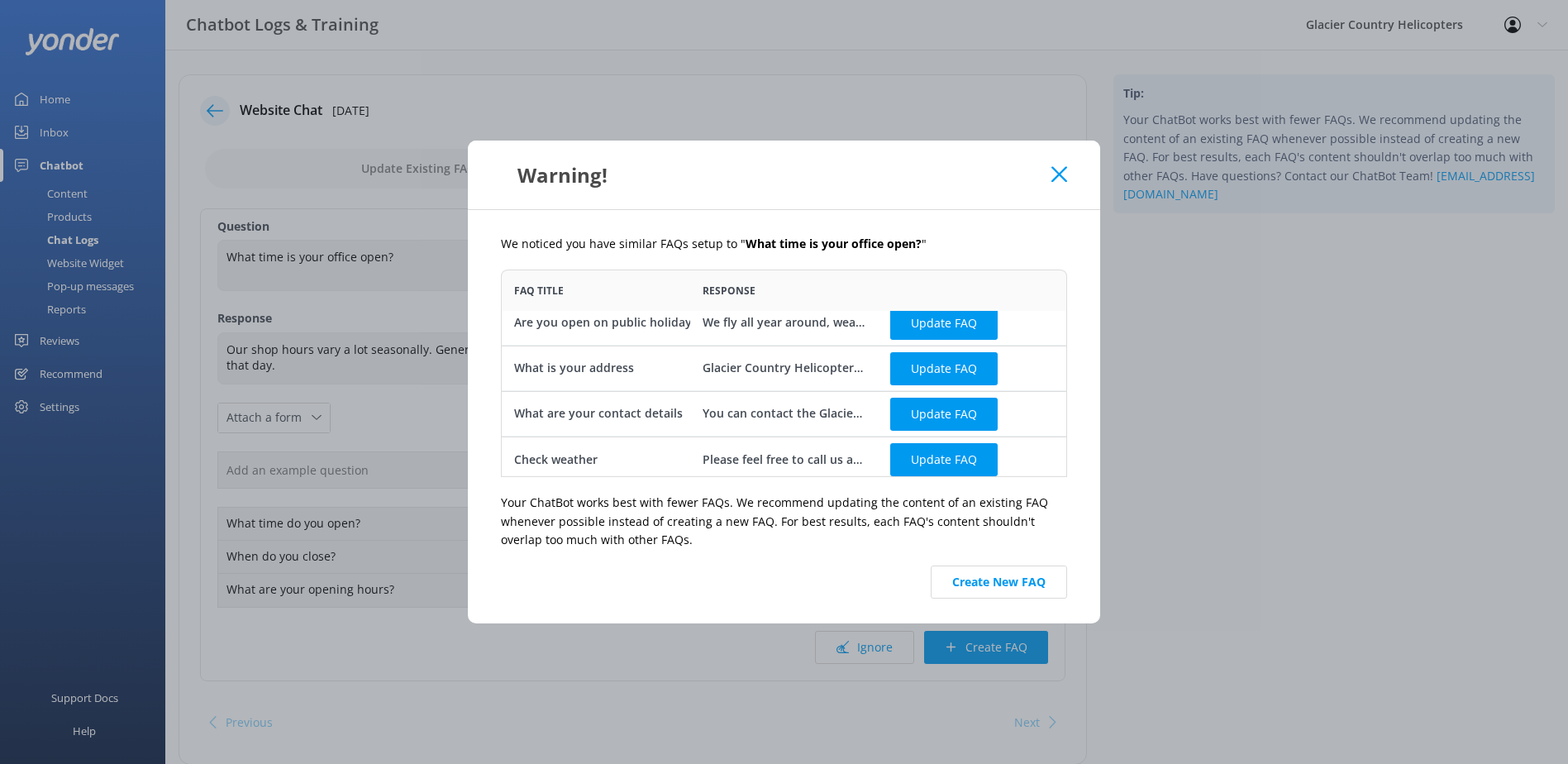
scroll to position [17, 0]
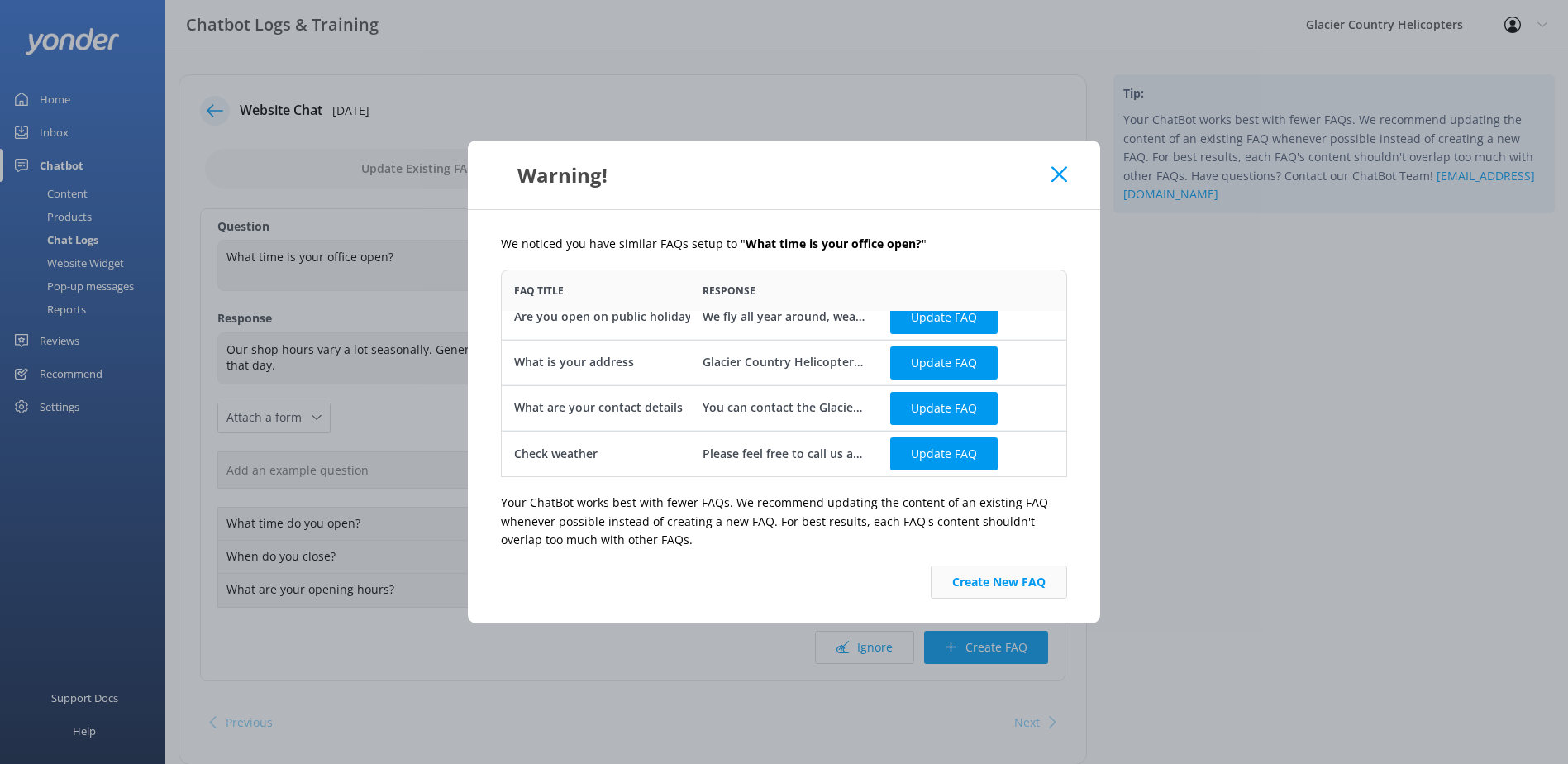
click at [1016, 573] on button "Create New FAQ" at bounding box center [999, 583] width 136 height 33
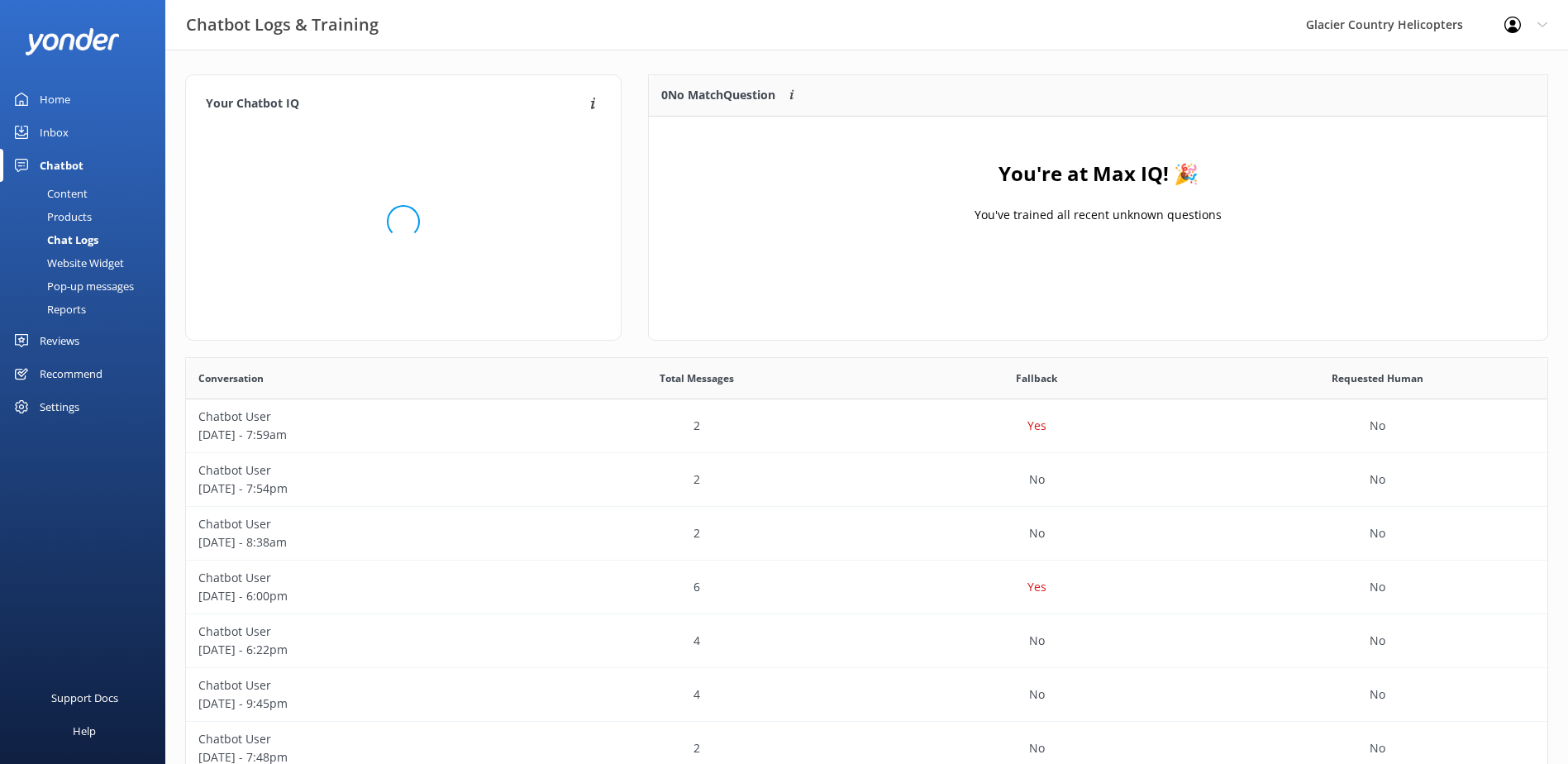
scroll to position [194, 885]
click at [432, 428] on p "[DATE] - 7:59am" at bounding box center [356, 435] width 316 height 18
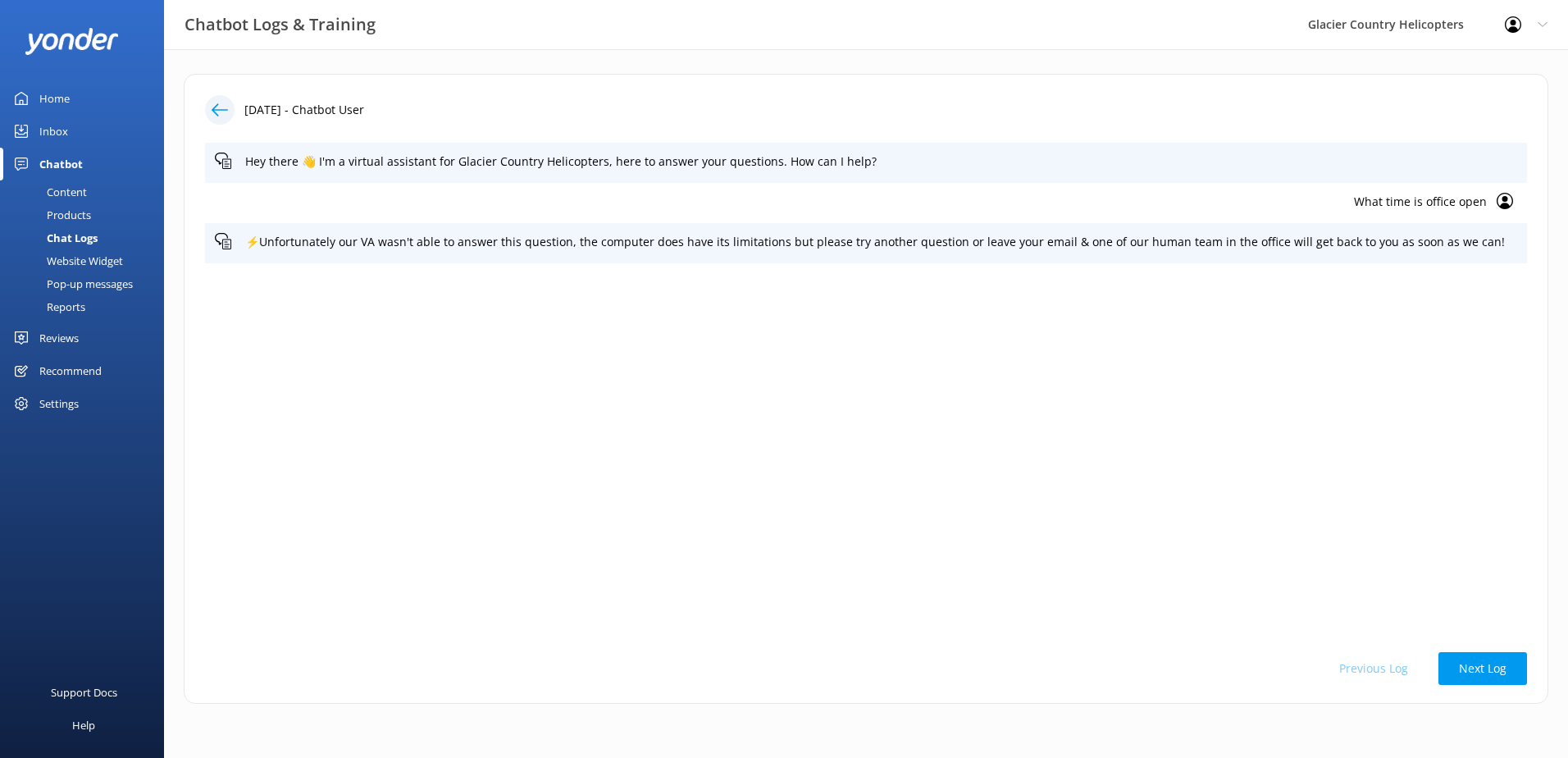
click at [46, 138] on div "Inbox" at bounding box center [53, 131] width 29 height 33
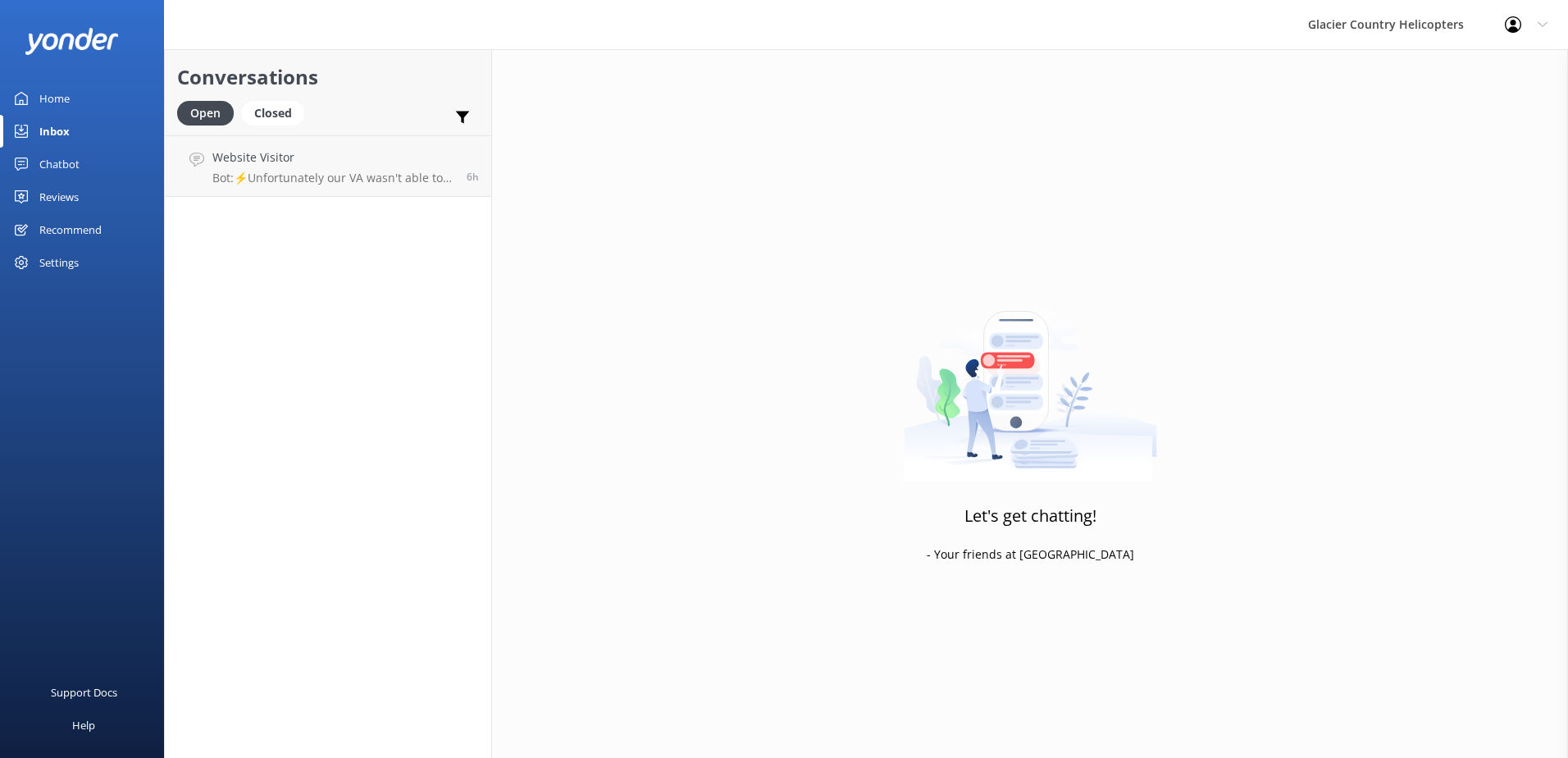
click at [51, 105] on div "Home" at bounding box center [54, 99] width 31 height 33
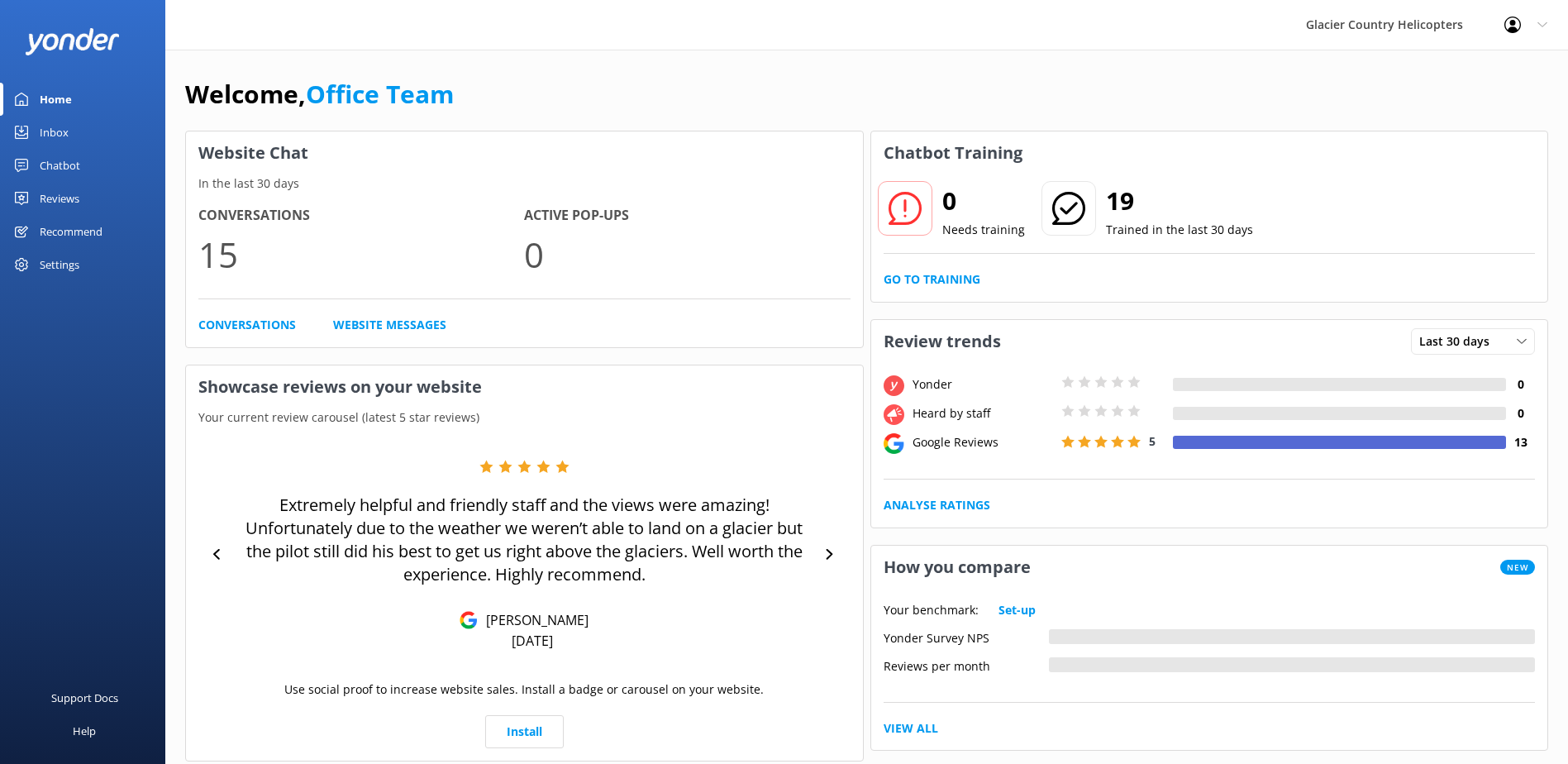
click at [68, 125] on div "Inbox" at bounding box center [53, 132] width 29 height 33
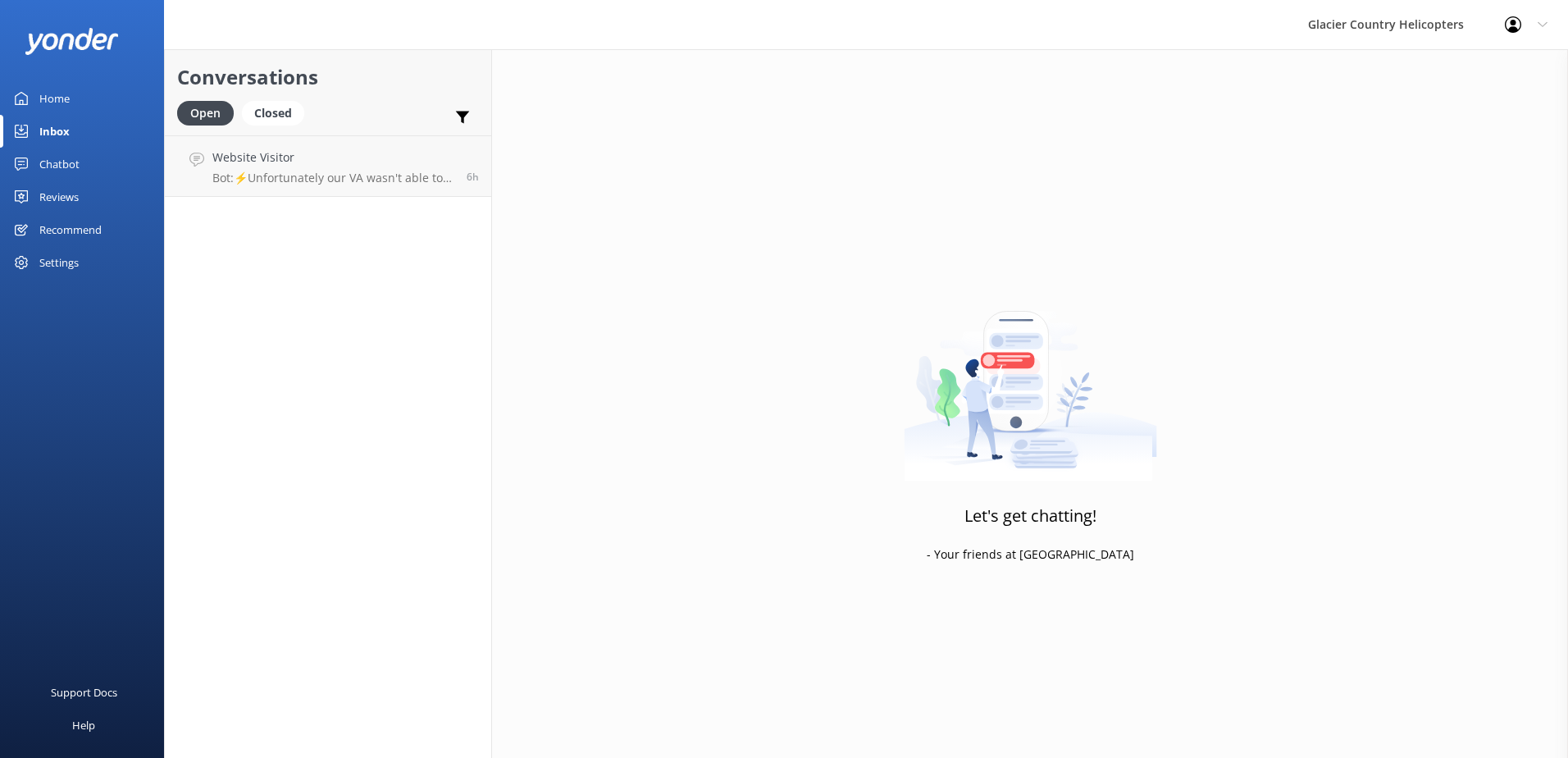
click at [70, 101] on link "Home" at bounding box center [82, 99] width 164 height 33
